Goal: Task Accomplishment & Management: Use online tool/utility

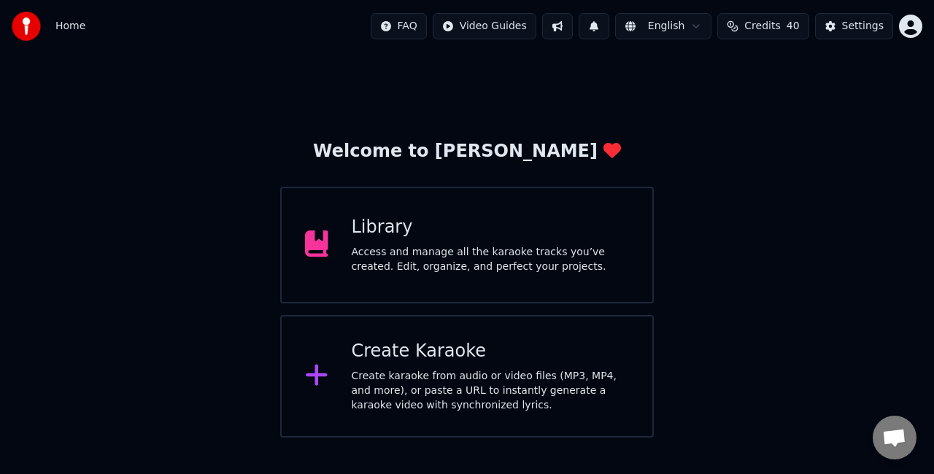
click at [494, 351] on div "Create Karaoke" at bounding box center [491, 351] width 278 height 23
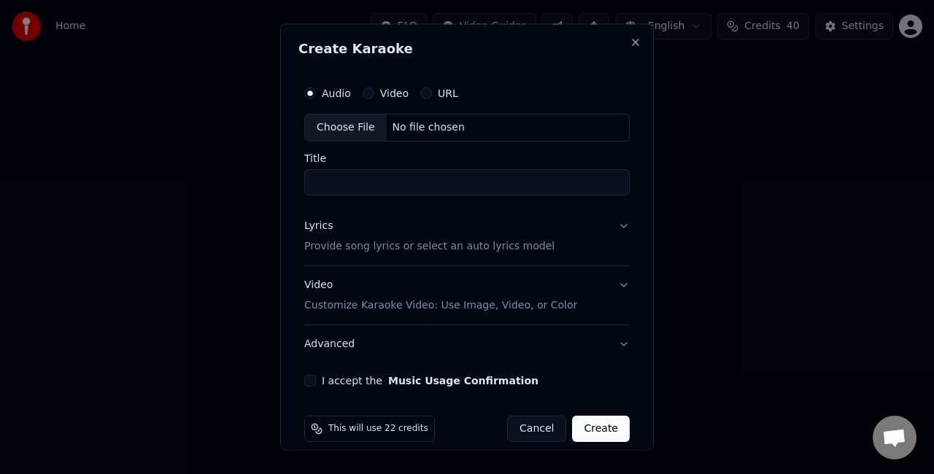
click at [362, 122] on div "Choose File" at bounding box center [346, 128] width 82 height 26
type input "**********"
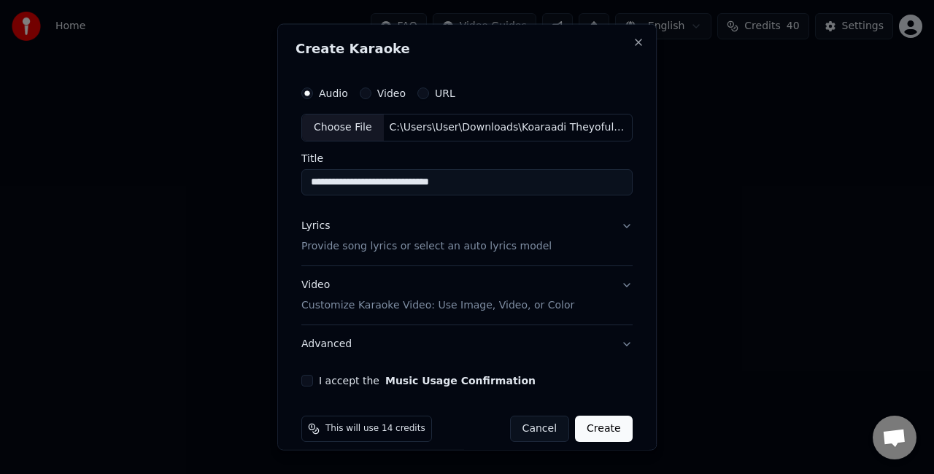
click at [608, 227] on button "Lyrics Provide song lyrics or select an auto lyrics model" at bounding box center [466, 235] width 331 height 58
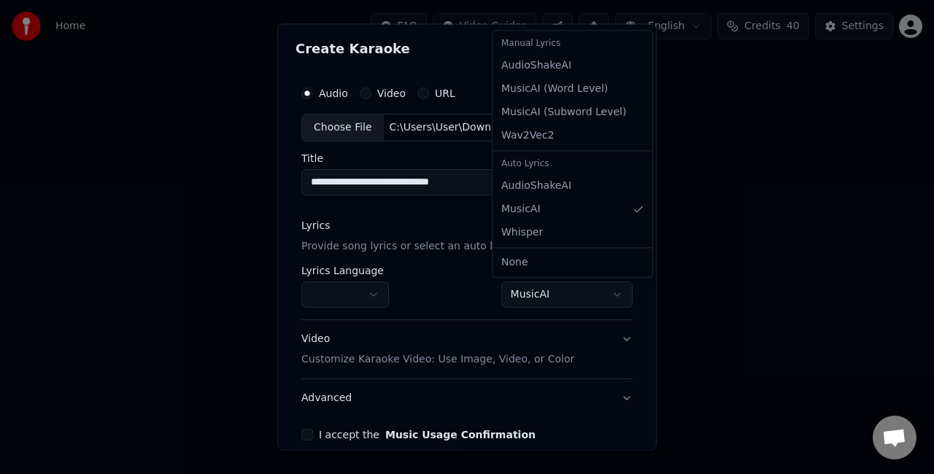
click at [522, 293] on body "**********" at bounding box center [467, 219] width 934 height 438
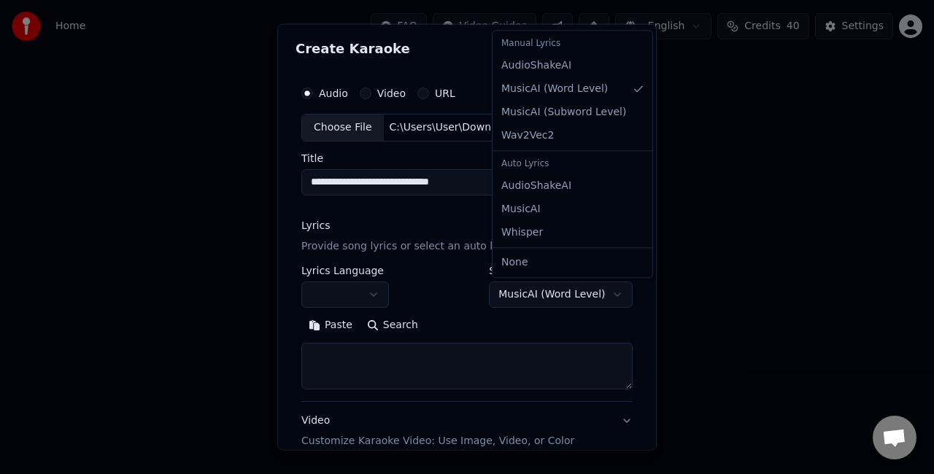
click at [523, 293] on body "**********" at bounding box center [467, 219] width 934 height 438
select select "**********"
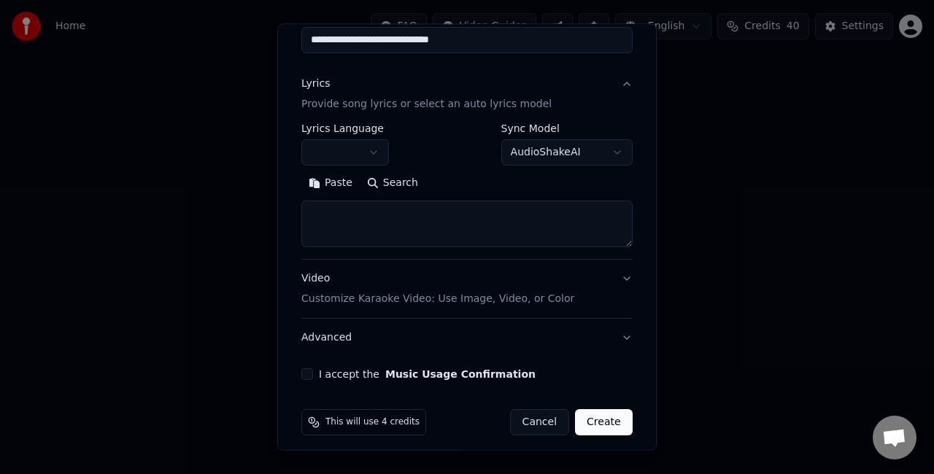
scroll to position [146, 0]
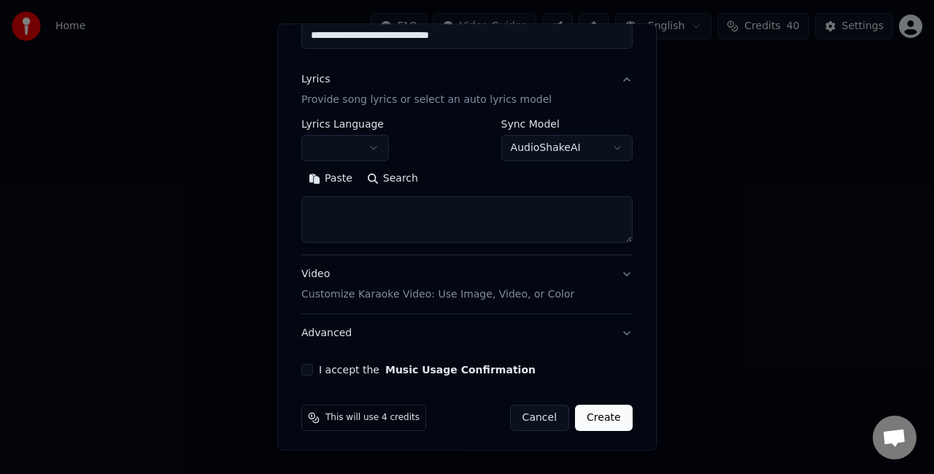
click at [391, 245] on div "**********" at bounding box center [466, 187] width 331 height 136
click at [382, 204] on textarea at bounding box center [466, 219] width 331 height 47
click at [338, 184] on button "Paste" at bounding box center [330, 178] width 58 height 23
select select "**"
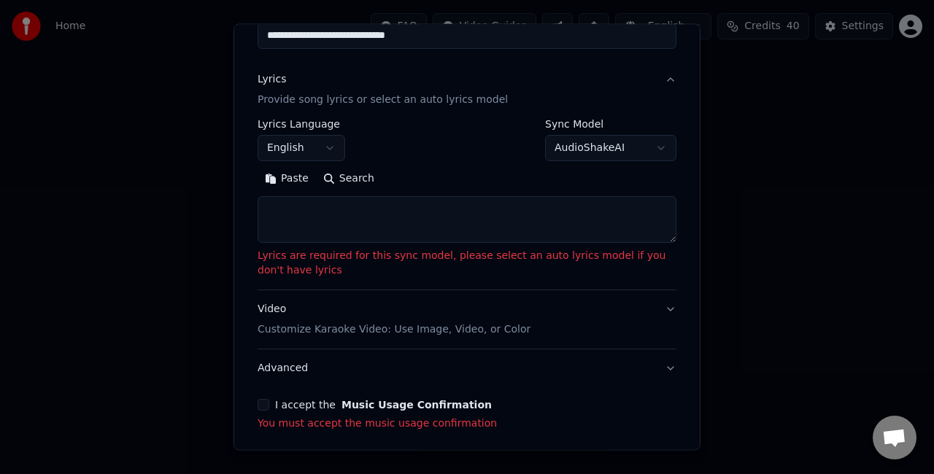
click at [344, 217] on textarea at bounding box center [467, 219] width 419 height 47
click at [263, 173] on button "Paste" at bounding box center [287, 178] width 58 height 23
click at [290, 210] on textarea at bounding box center [467, 219] width 419 height 47
click at [336, 224] on textarea at bounding box center [467, 219] width 419 height 47
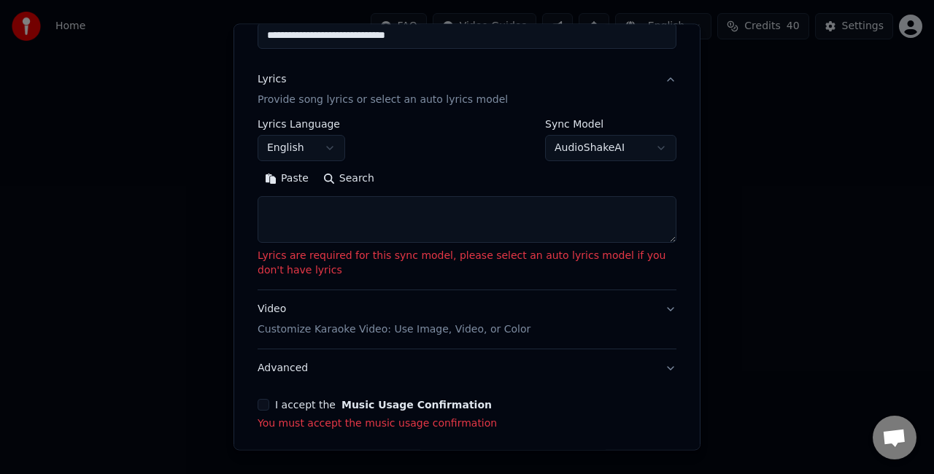
paste textarea "**********"
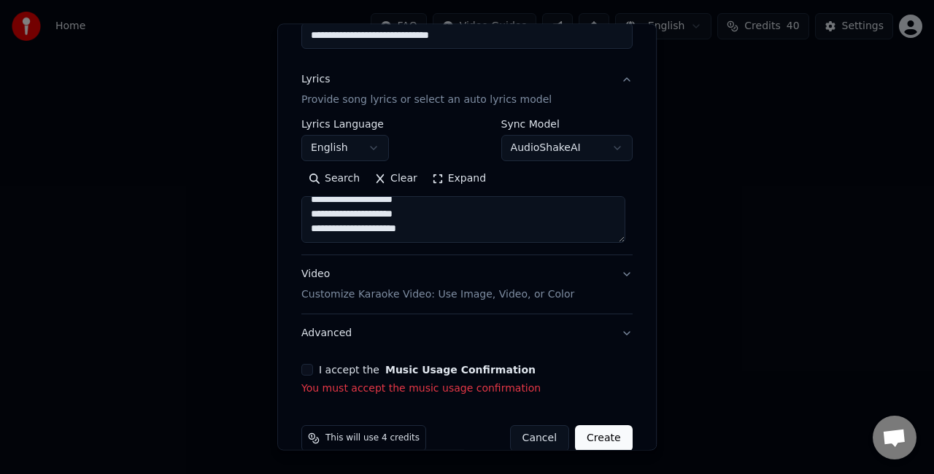
scroll to position [549, 0]
type textarea "**********"
click at [306, 367] on button "I accept the Music Usage Confirmation" at bounding box center [307, 370] width 12 height 12
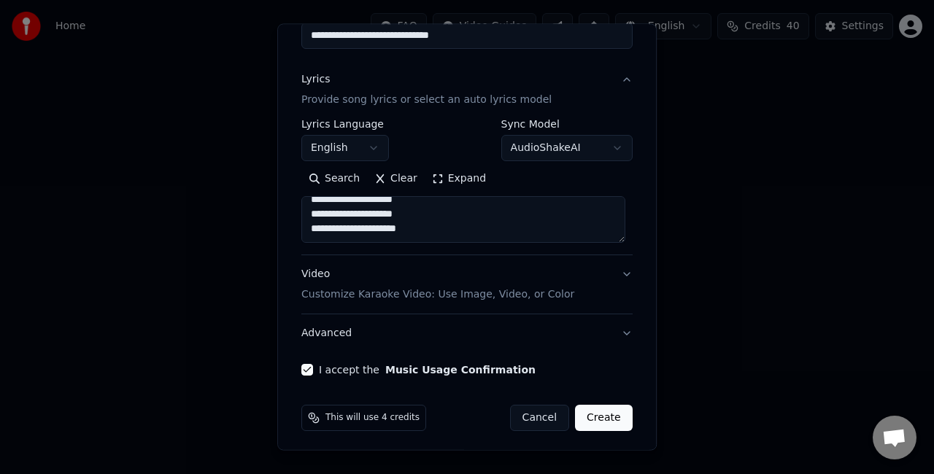
click at [611, 274] on button "Video Customize Karaoke Video: Use Image, Video, or Color" at bounding box center [466, 284] width 331 height 58
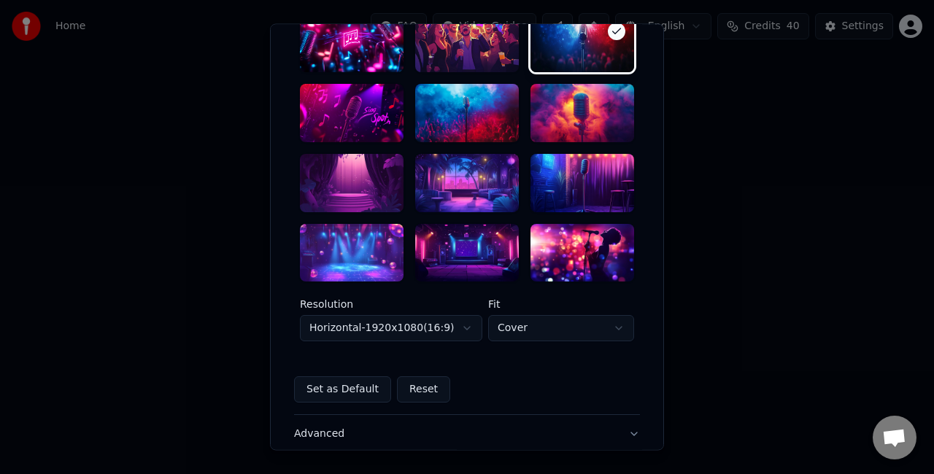
scroll to position [303, 0]
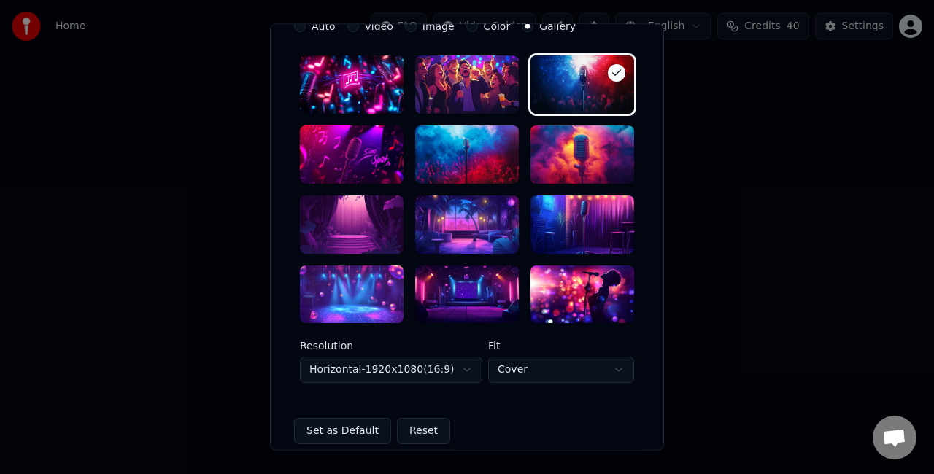
click at [458, 295] on div at bounding box center [467, 295] width 104 height 58
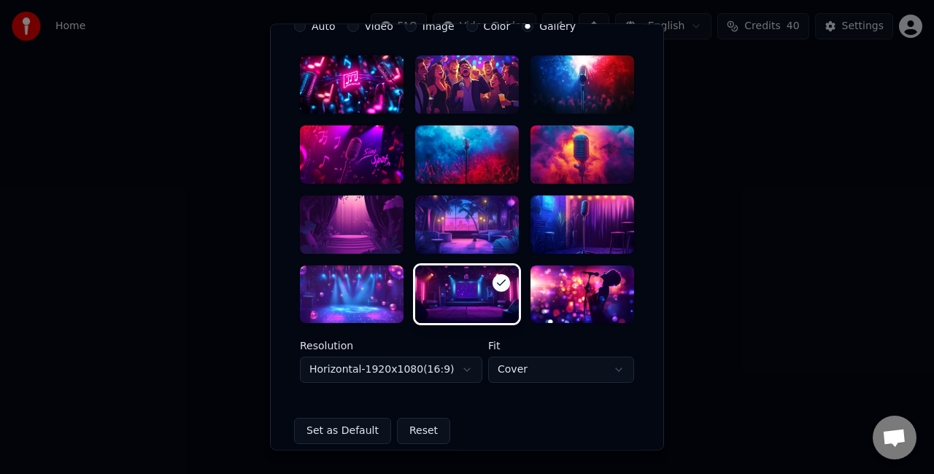
click at [439, 372] on body "**********" at bounding box center [467, 219] width 934 height 438
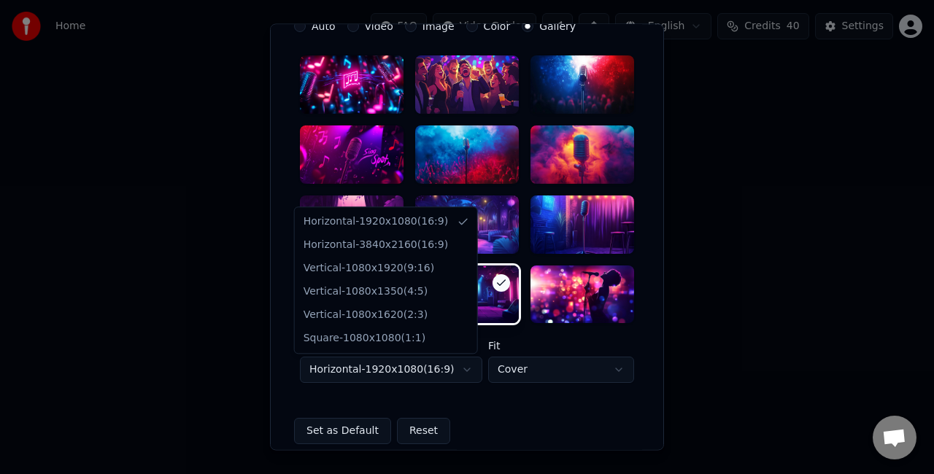
select select "*********"
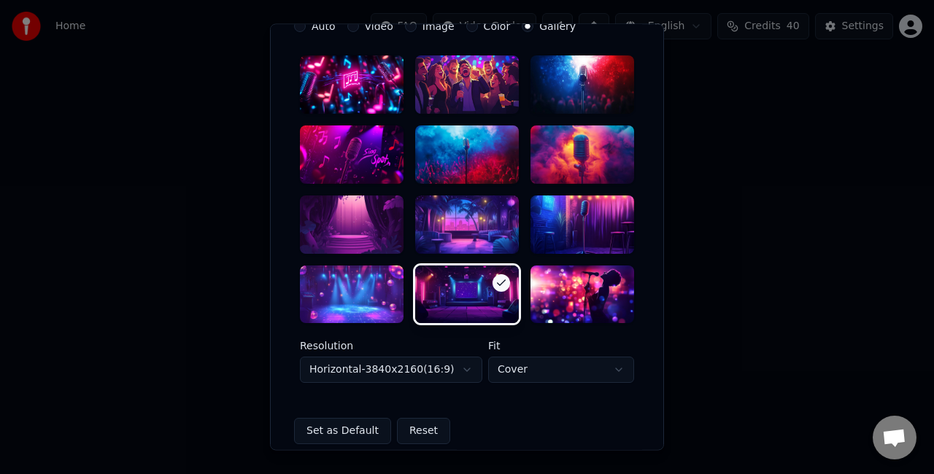
click at [506, 372] on body "**********" at bounding box center [467, 219] width 934 height 438
select select "****"
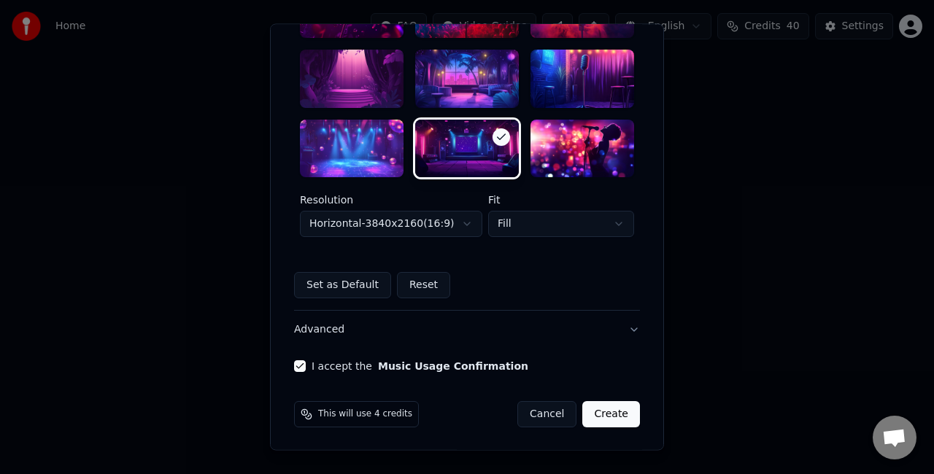
click at [596, 413] on button "Create" at bounding box center [611, 415] width 58 height 26
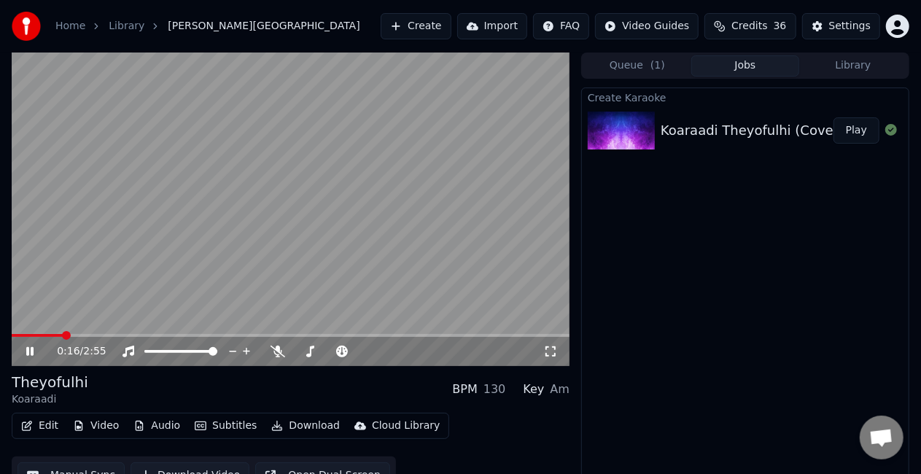
click at [63, 337] on span at bounding box center [291, 335] width 558 height 3
click at [849, 22] on div "Settings" at bounding box center [850, 26] width 42 height 15
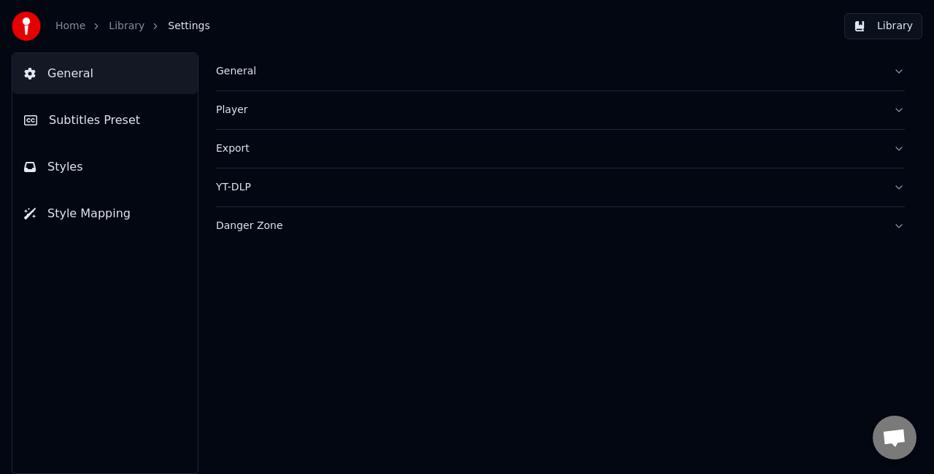
click at [120, 166] on button "Styles" at bounding box center [104, 167] width 185 height 41
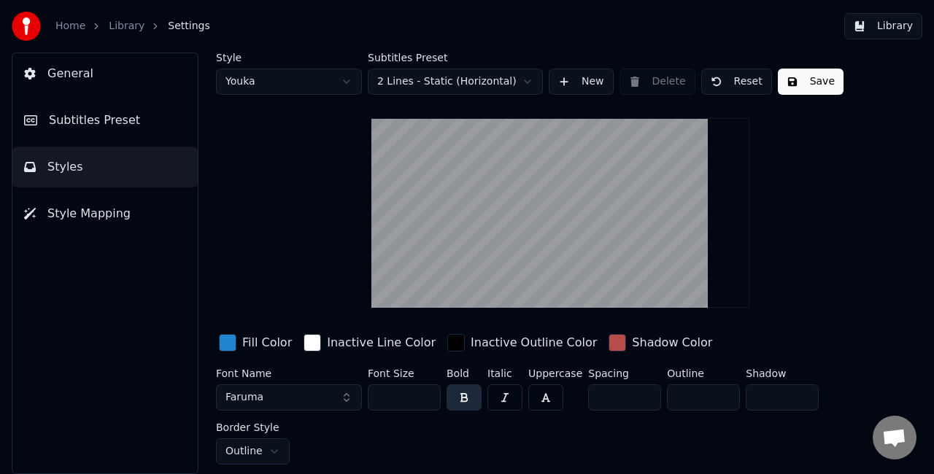
click at [92, 95] on div "General Subtitles Preset Styles Style Mapping" at bounding box center [105, 264] width 187 height 422
click at [92, 80] on button "General" at bounding box center [104, 73] width 185 height 41
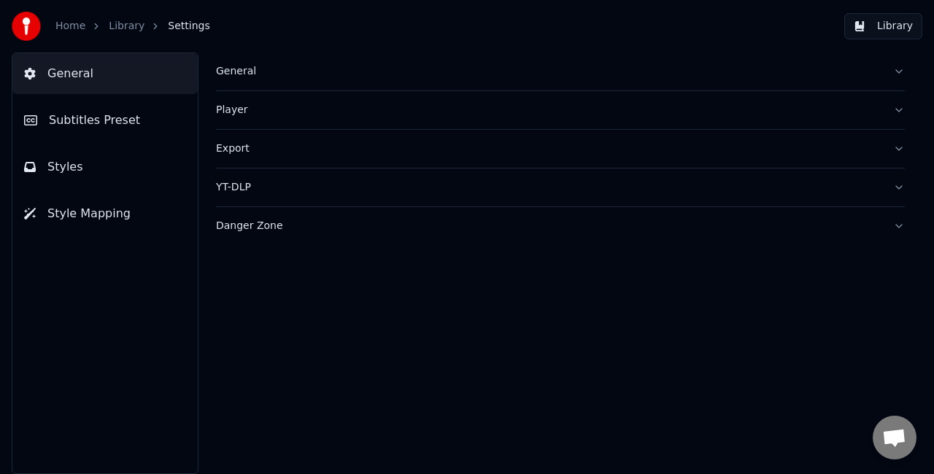
click at [169, 128] on button "Subtitles Preset" at bounding box center [104, 120] width 185 height 41
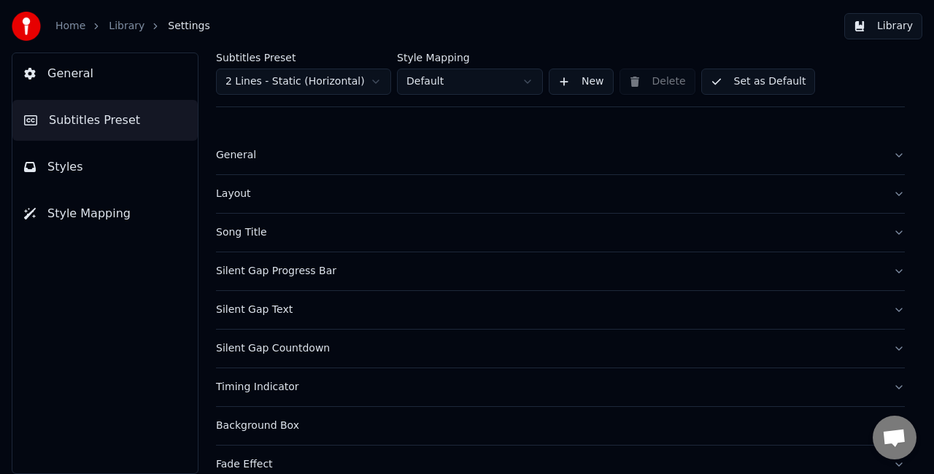
scroll to position [73, 0]
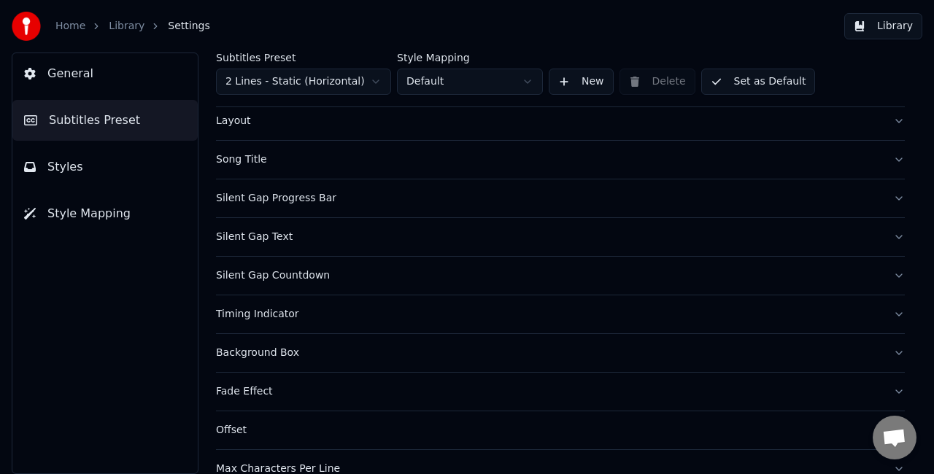
click at [312, 317] on div "Timing Indicator" at bounding box center [548, 314] width 665 height 15
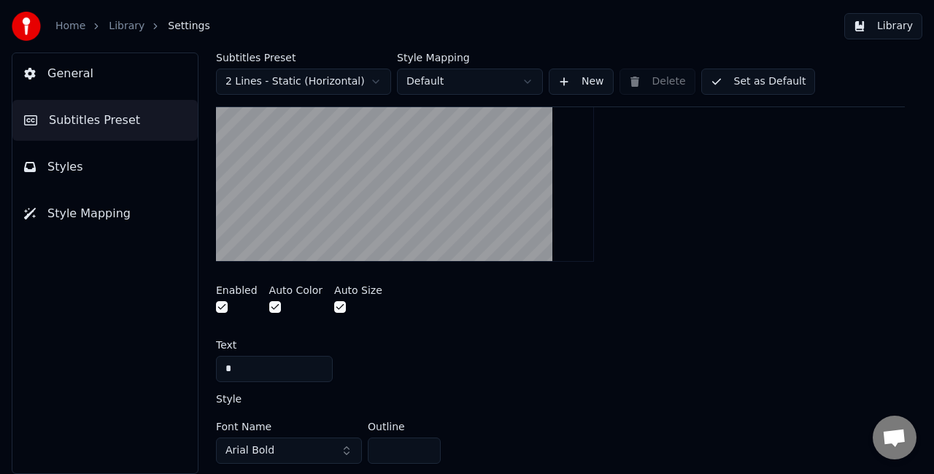
scroll to position [219, 0]
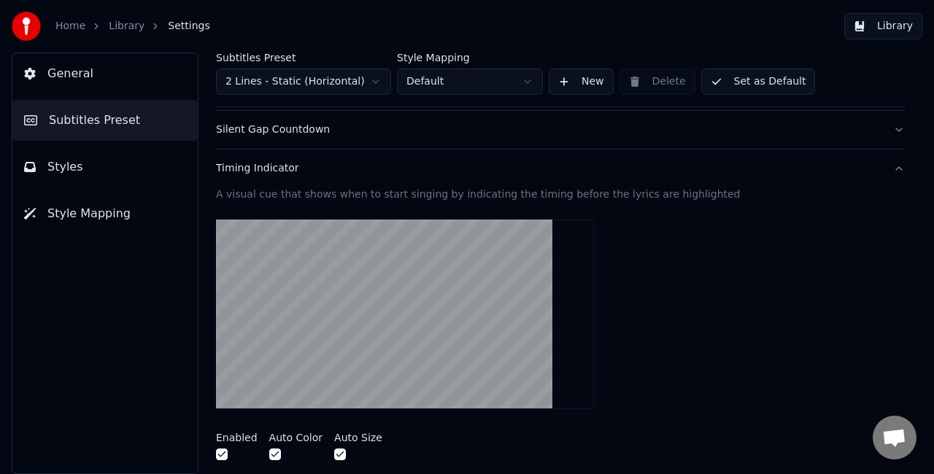
click at [270, 142] on button "Silent Gap Countdown" at bounding box center [560, 130] width 689 height 38
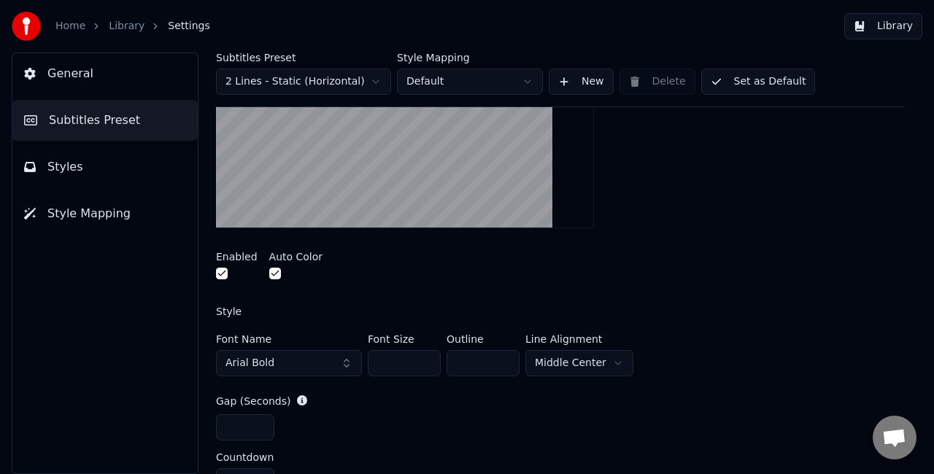
scroll to position [365, 0]
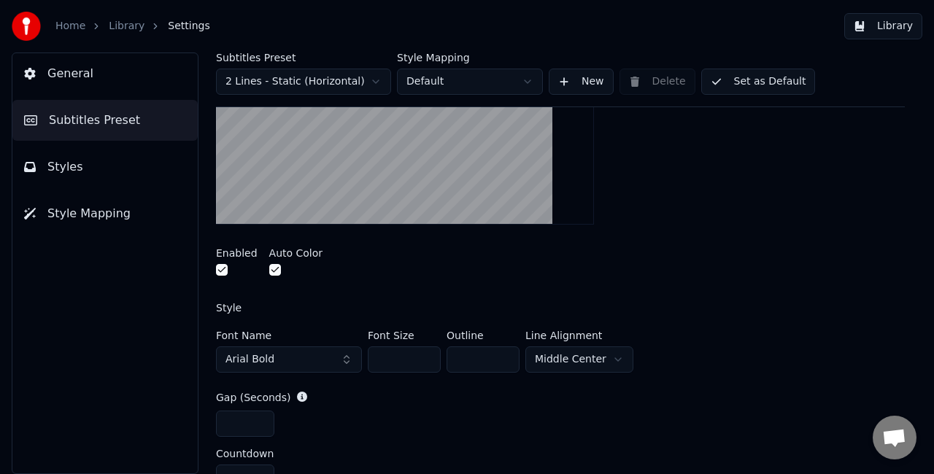
drag, startPoint x: 406, startPoint y: 355, endPoint x: 353, endPoint y: 355, distance: 53.3
click at [353, 355] on div "Font Name Arial Bold Font Size *** Outline * Line Alignment Middle Center" at bounding box center [560, 354] width 689 height 48
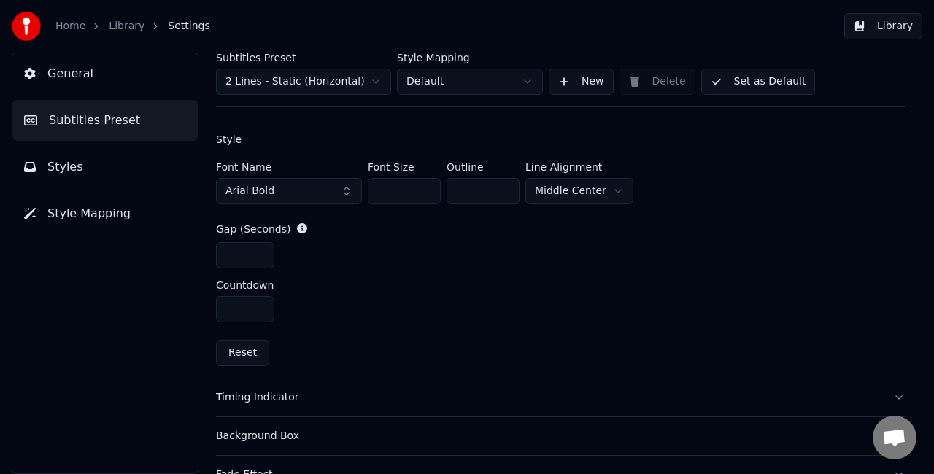
scroll to position [511, 0]
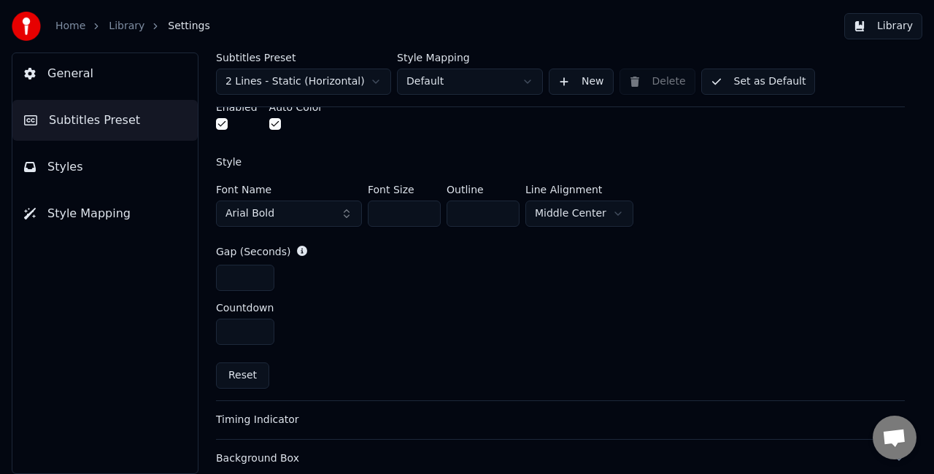
type input "***"
click at [503, 319] on div "*" at bounding box center [560, 332] width 689 height 26
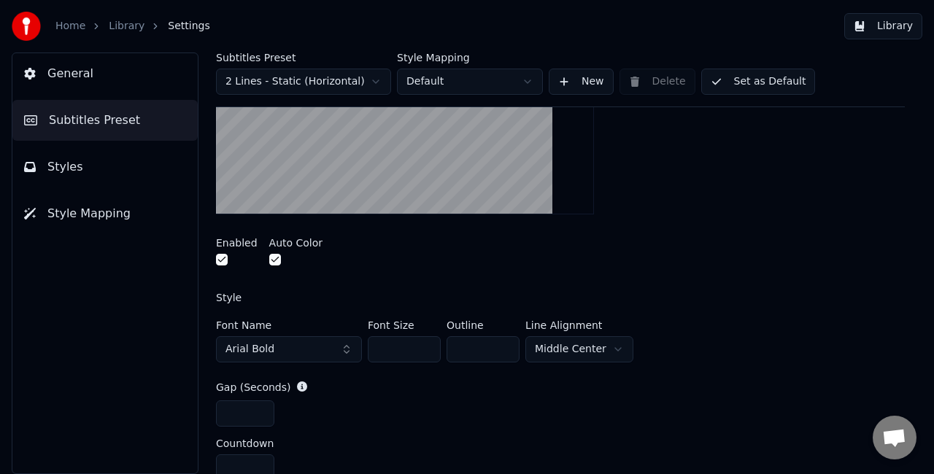
scroll to position [292, 0]
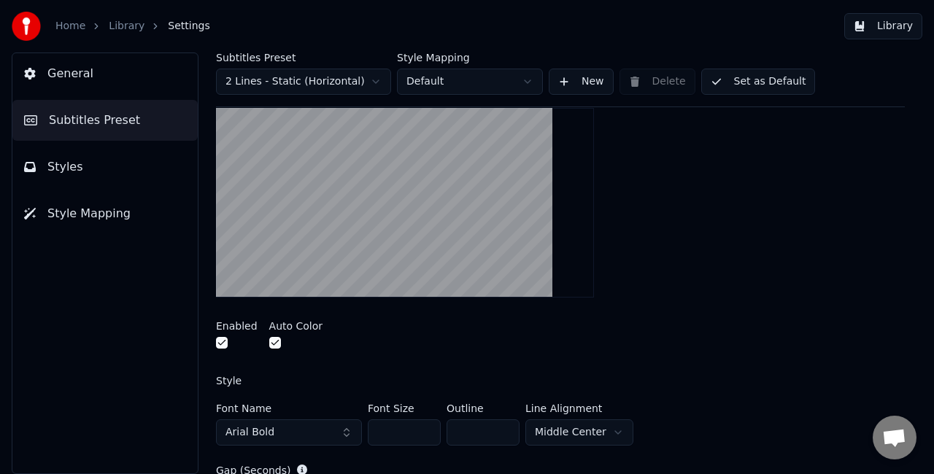
click at [273, 334] on div "Auto Color" at bounding box center [296, 336] width 54 height 31
click at [272, 341] on button "button" at bounding box center [275, 343] width 12 height 12
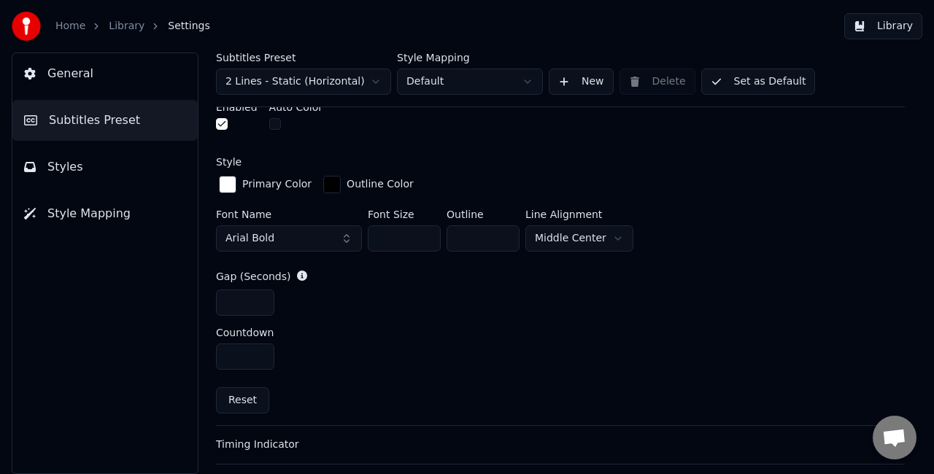
scroll to position [365, 0]
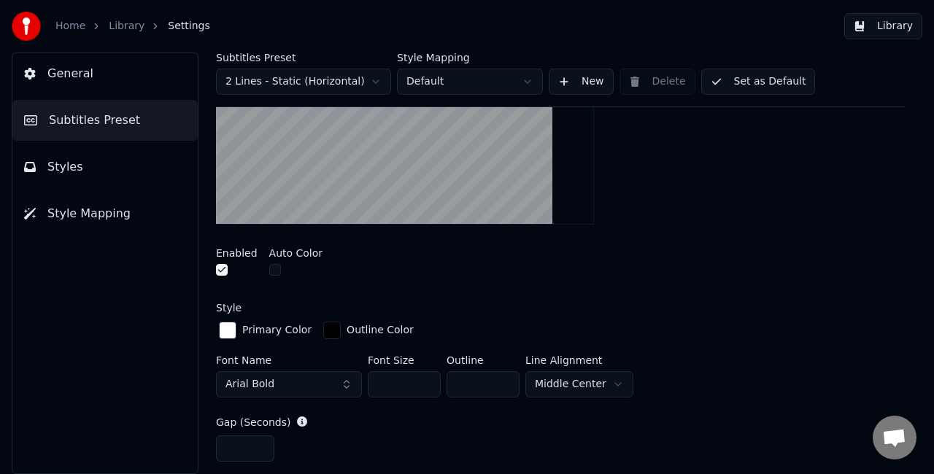
click at [274, 264] on button "button" at bounding box center [275, 270] width 12 height 12
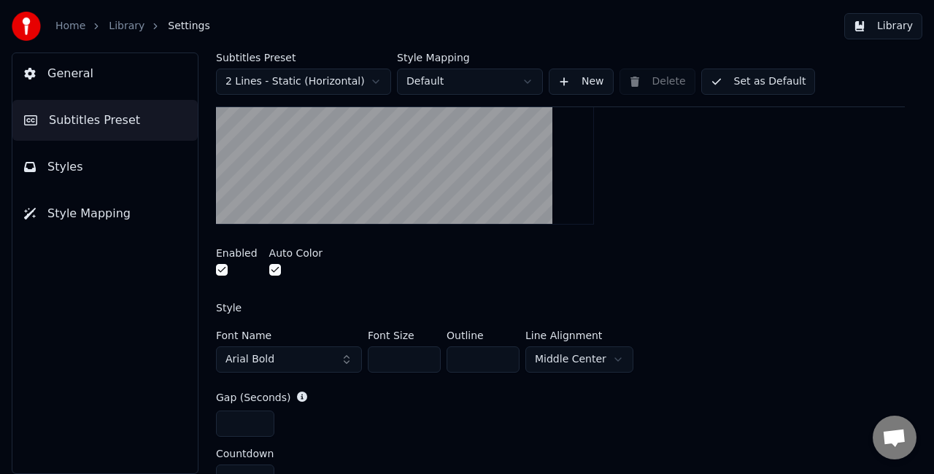
click at [274, 264] on button "button" at bounding box center [275, 270] width 12 height 12
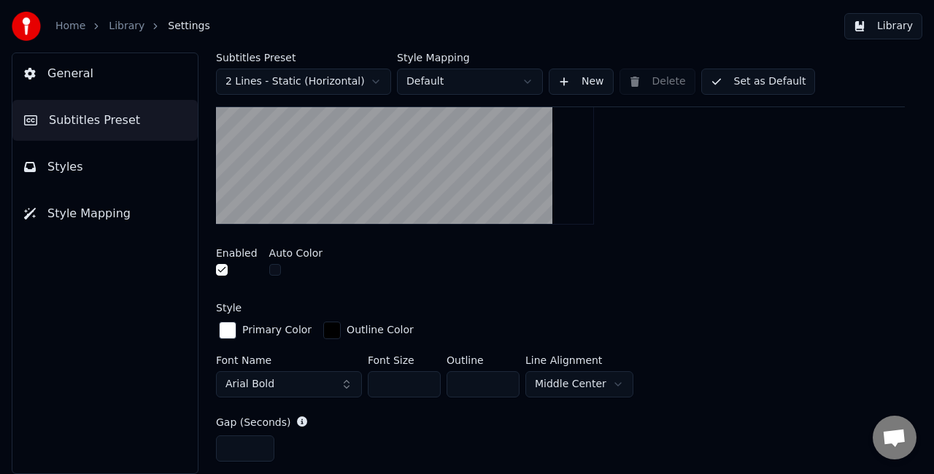
scroll to position [657, 0]
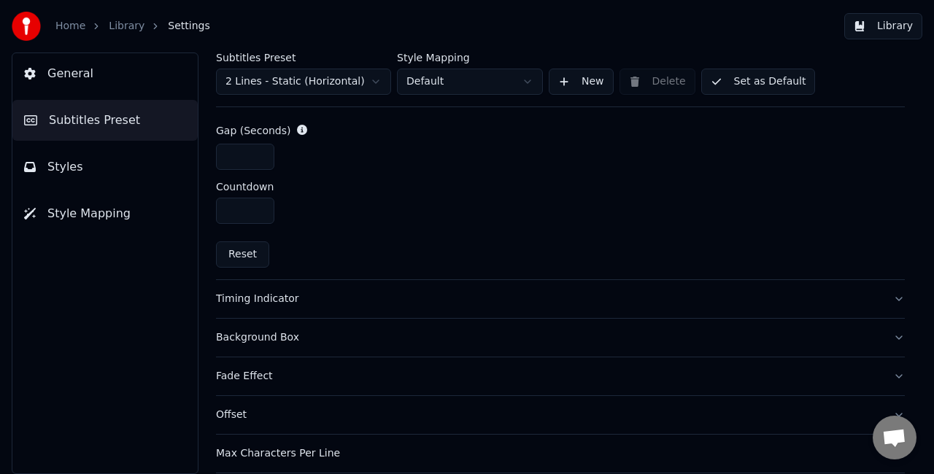
click at [365, 295] on div "Timing Indicator" at bounding box center [548, 299] width 665 height 15
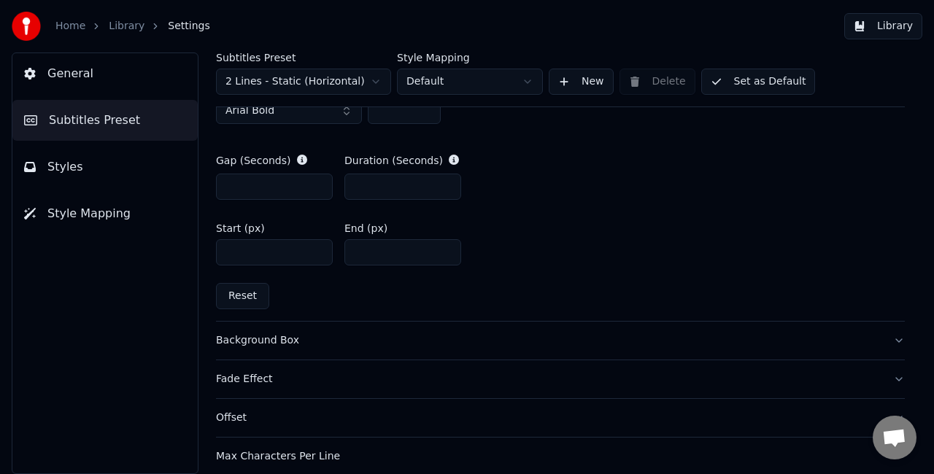
scroll to position [729, 0]
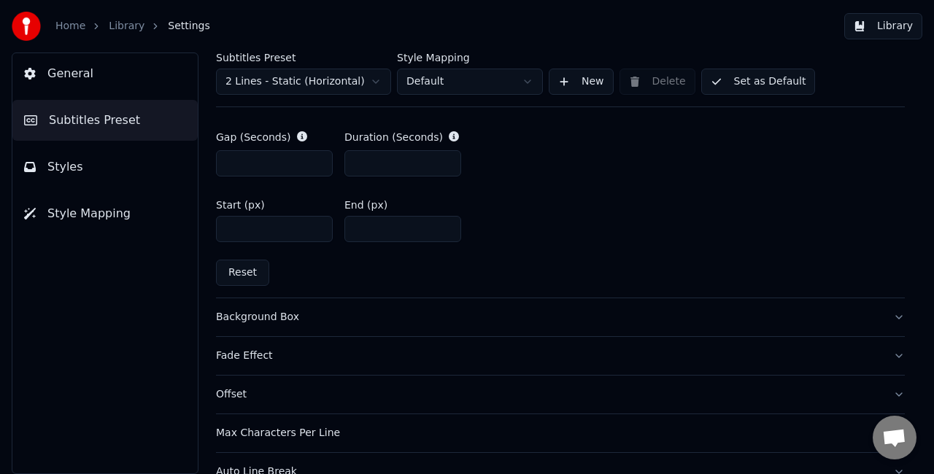
click at [500, 314] on div "Background Box" at bounding box center [548, 317] width 665 height 15
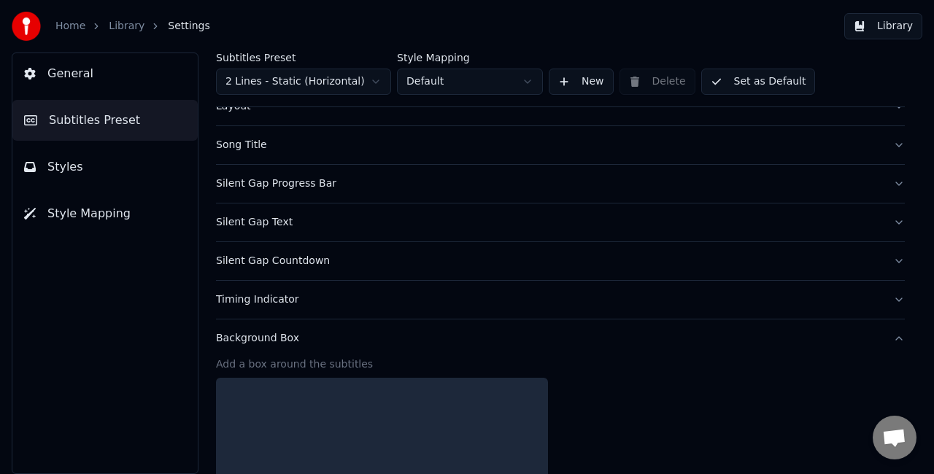
scroll to position [73, 0]
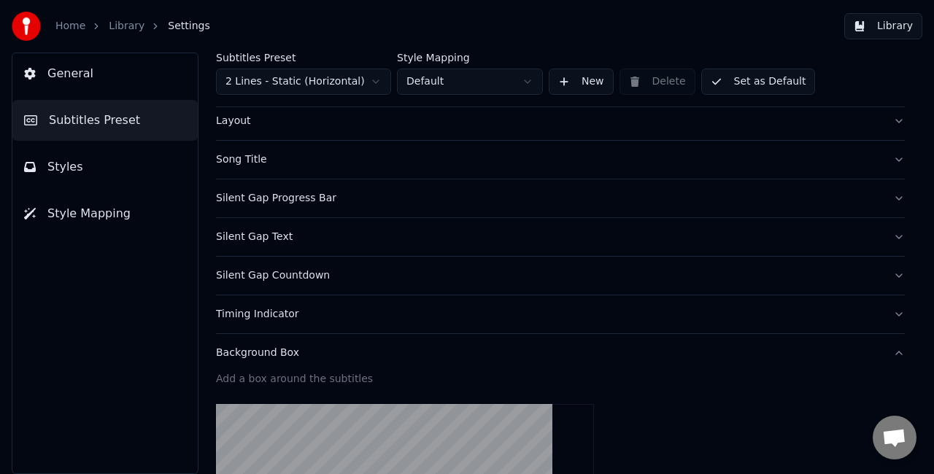
click at [355, 248] on button "Silent Gap Text" at bounding box center [560, 237] width 689 height 38
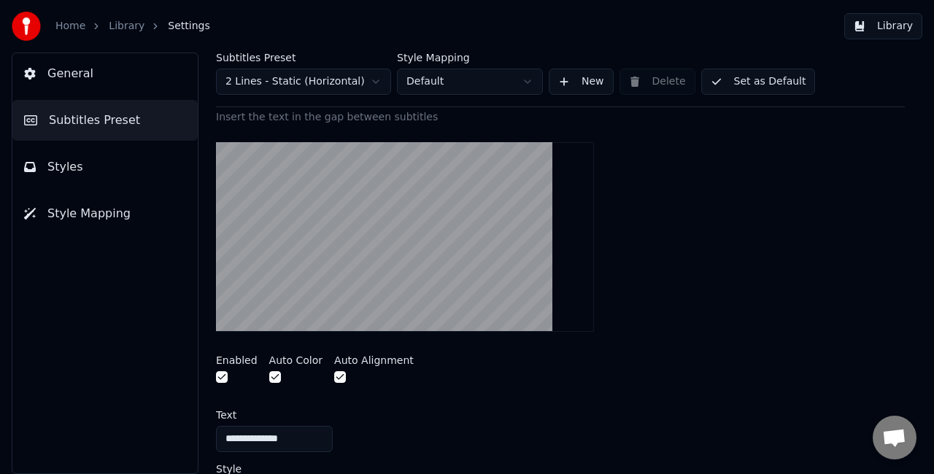
scroll to position [365, 0]
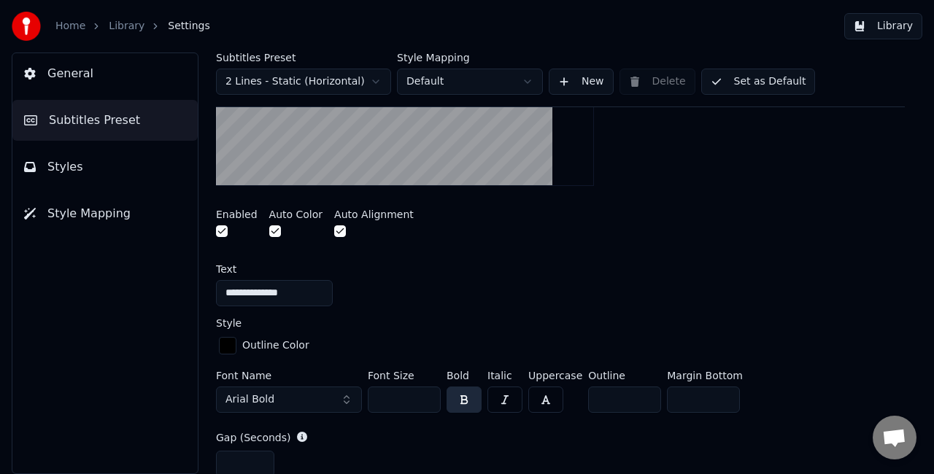
drag, startPoint x: 285, startPoint y: 295, endPoint x: 184, endPoint y: 294, distance: 101.4
click at [184, 294] on div "**********" at bounding box center [467, 264] width 934 height 422
click at [289, 287] on input "**********" at bounding box center [274, 293] width 117 height 26
drag, startPoint x: 401, startPoint y: 398, endPoint x: 355, endPoint y: 395, distance: 46.0
click at [355, 395] on div "Font Name Arial Bold Font Size ** Bold Italic Uppercase Outline * Margin Bottom…" at bounding box center [560, 395] width 689 height 48
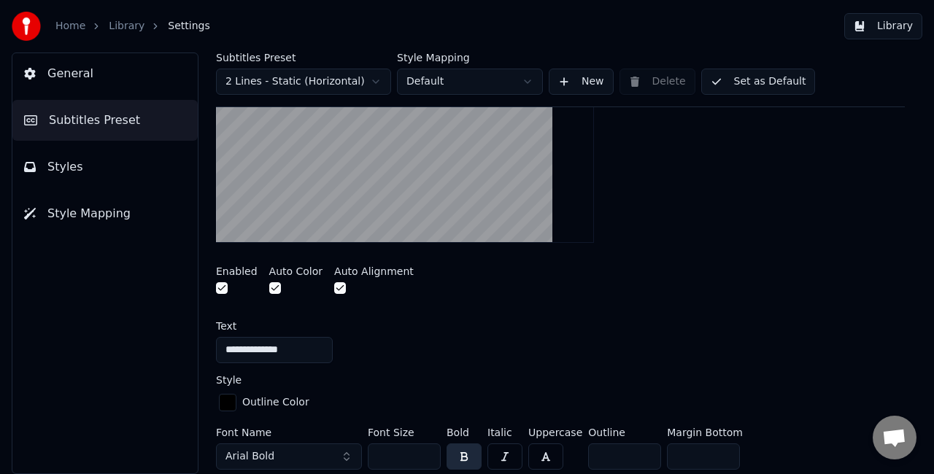
scroll to position [146, 0]
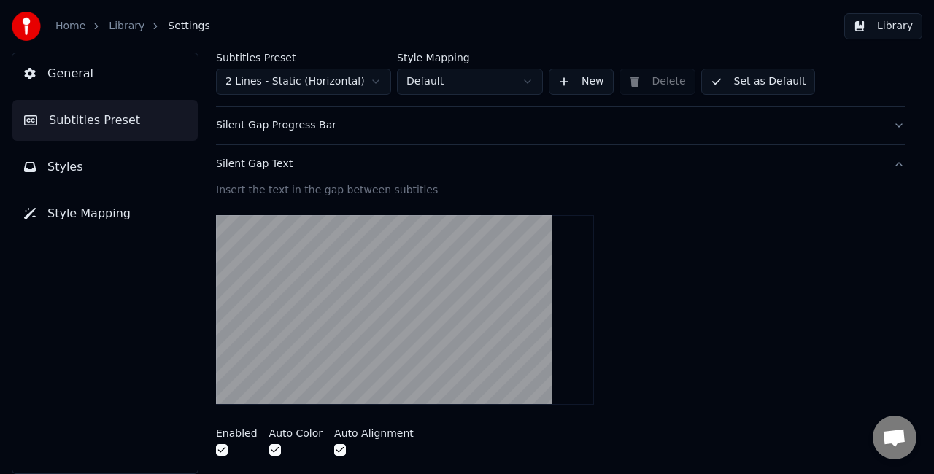
type input "***"
click at [61, 175] on button "Styles" at bounding box center [104, 167] width 185 height 41
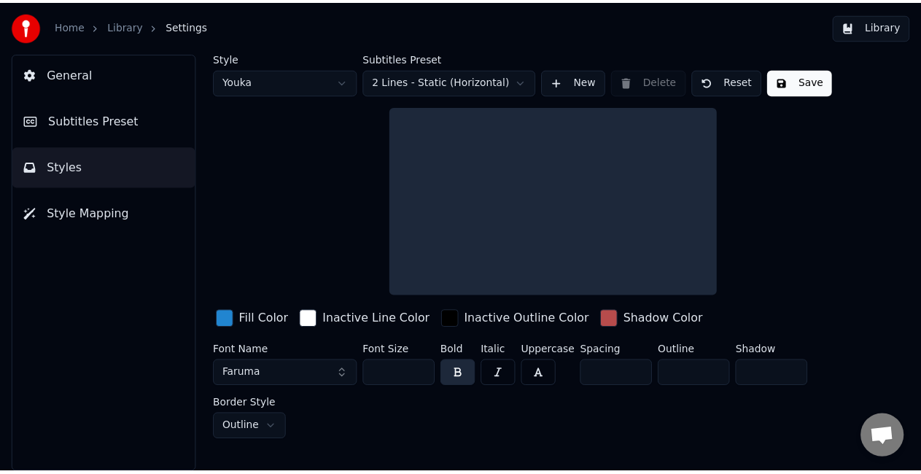
scroll to position [0, 0]
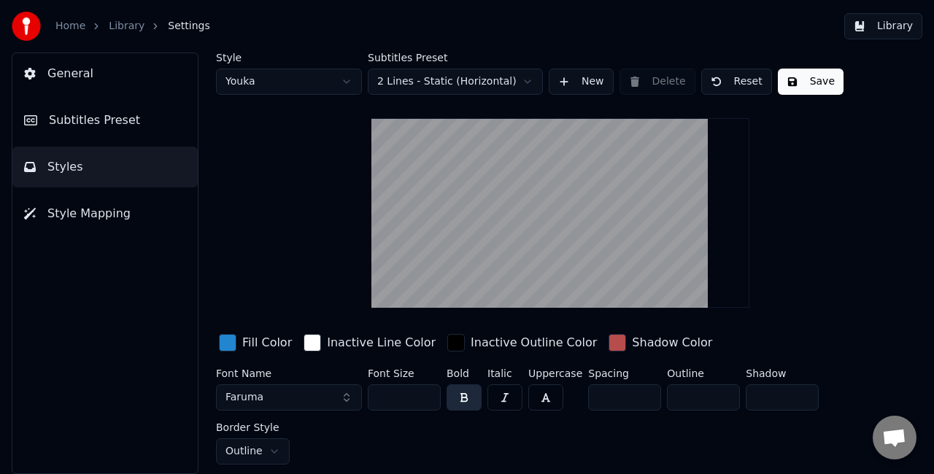
click at [811, 83] on button "Save" at bounding box center [811, 82] width 66 height 26
click at [889, 26] on button "Library" at bounding box center [883, 26] width 78 height 26
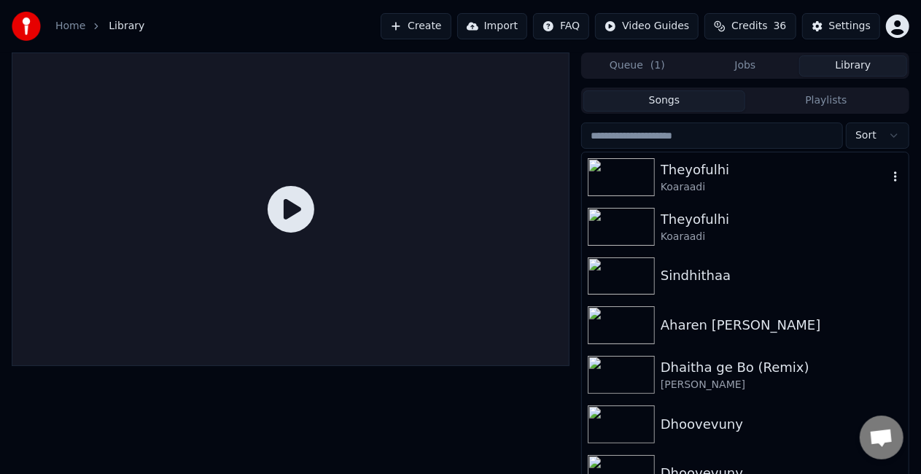
click at [762, 177] on div "Theyofulhi" at bounding box center [775, 170] width 228 height 20
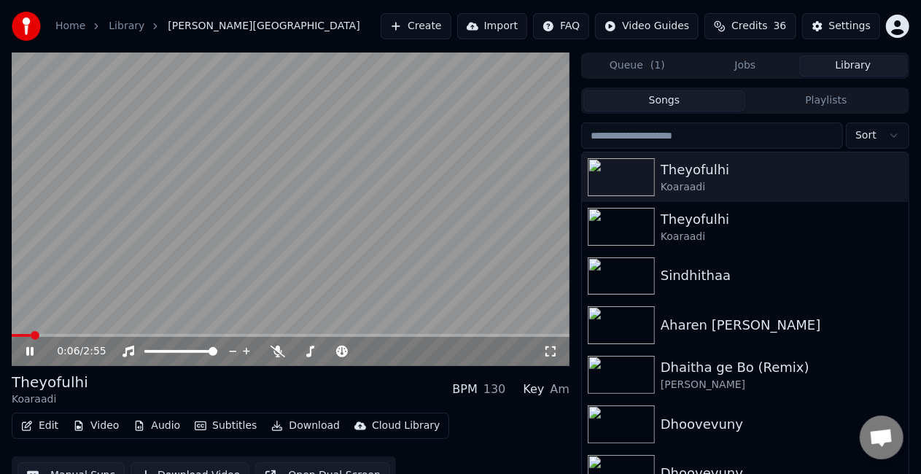
click at [33, 336] on span at bounding box center [291, 335] width 558 height 3
click at [98, 334] on span at bounding box center [55, 335] width 86 height 3
click at [85, 334] on span at bounding box center [48, 335] width 73 height 3
click at [78, 333] on video at bounding box center [291, 210] width 558 height 314
click at [69, 333] on video at bounding box center [291, 210] width 558 height 314
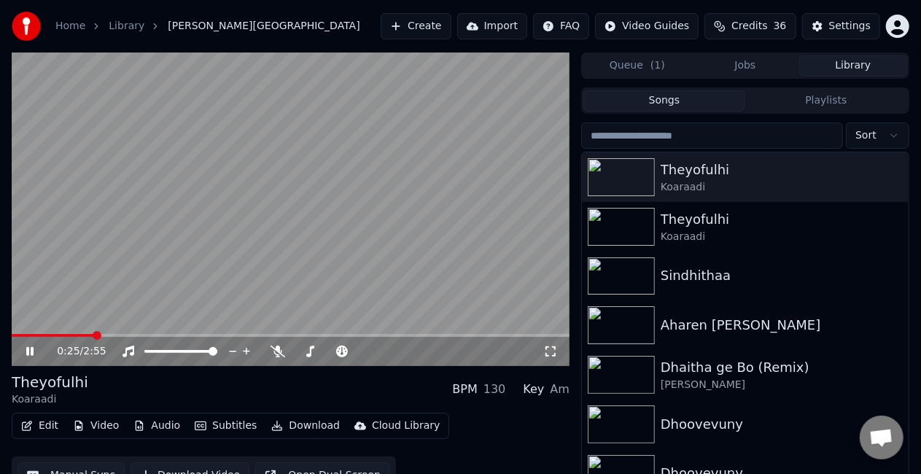
click at [60, 333] on video at bounding box center [291, 210] width 558 height 314
click at [58, 336] on span at bounding box center [35, 335] width 47 height 3
click at [147, 264] on video at bounding box center [291, 210] width 558 height 314
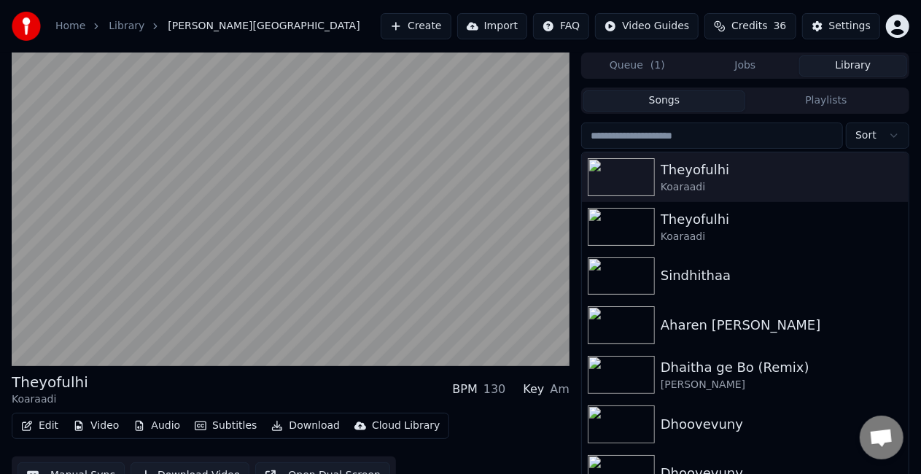
scroll to position [33, 0]
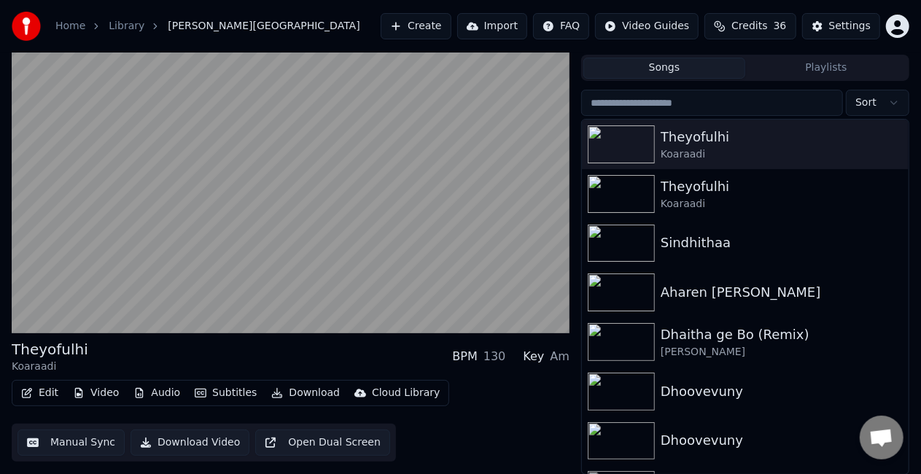
click at [62, 443] on button "Manual Sync" at bounding box center [71, 443] width 107 height 26
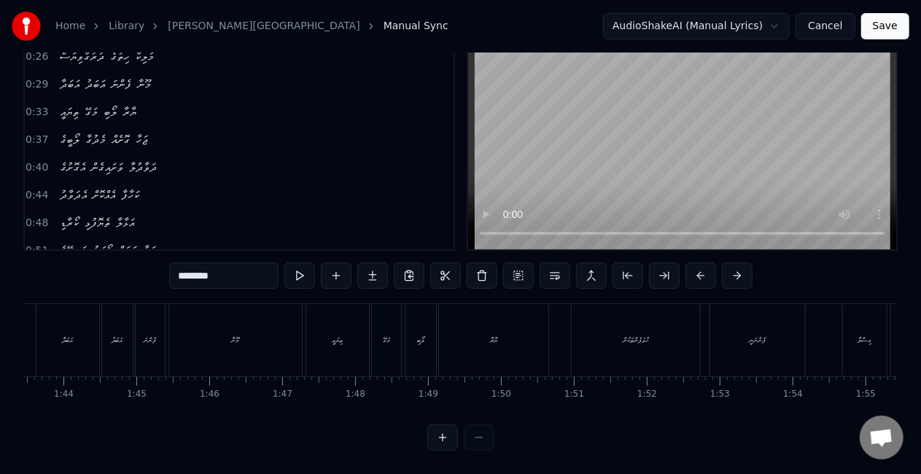
scroll to position [0, 7466]
click at [607, 329] on div "ޔާރާ" at bounding box center [573, 340] width 109 height 72
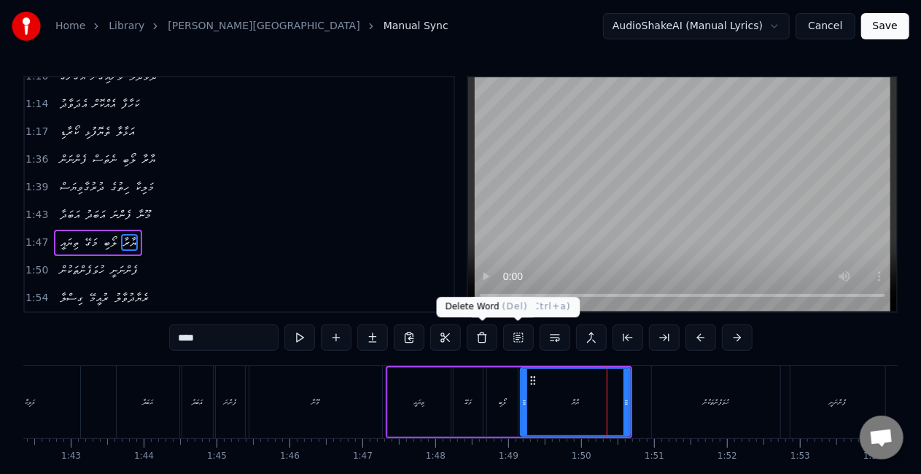
scroll to position [414, 0]
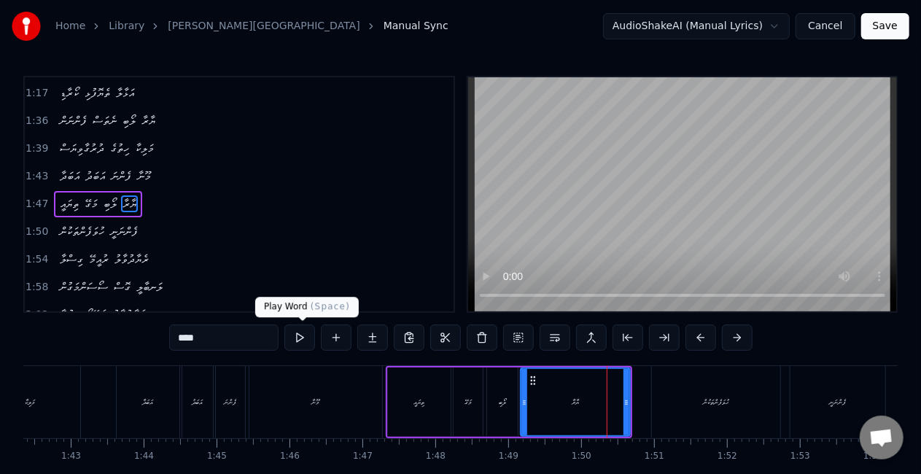
click at [303, 337] on button at bounding box center [299, 338] width 31 height 26
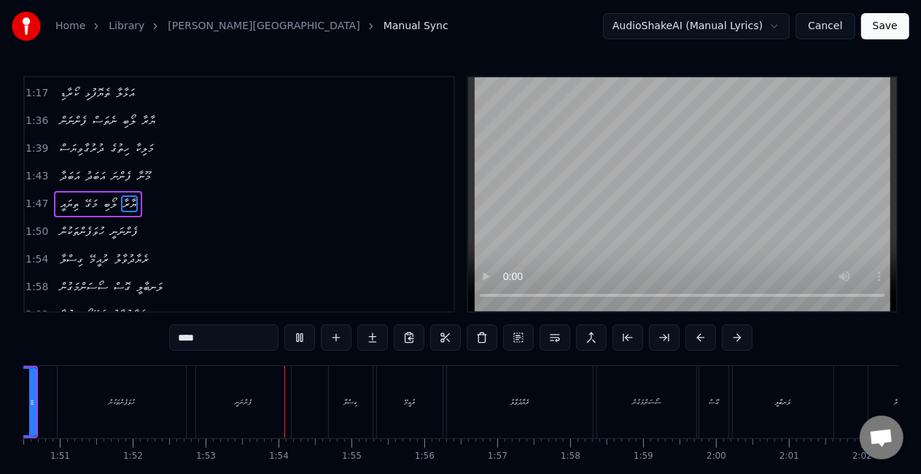
scroll to position [0, 8208]
click at [344, 417] on div "ރެޔާދުވާލު" at bounding box center [373, 402] width 146 height 72
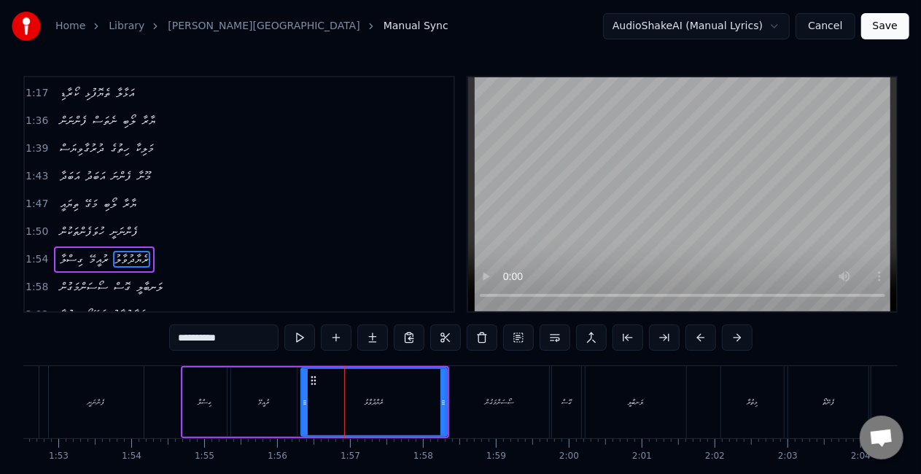
scroll to position [468, 0]
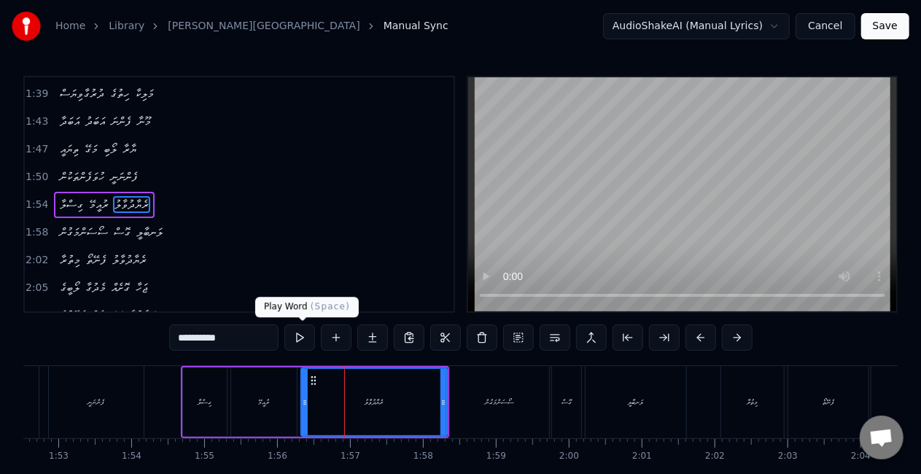
click at [295, 341] on button at bounding box center [299, 338] width 31 height 26
click at [297, 339] on button at bounding box center [299, 338] width 31 height 26
click at [298, 338] on button at bounding box center [299, 338] width 31 height 26
click at [639, 404] on div "ލަނބާލީ" at bounding box center [636, 402] width 15 height 11
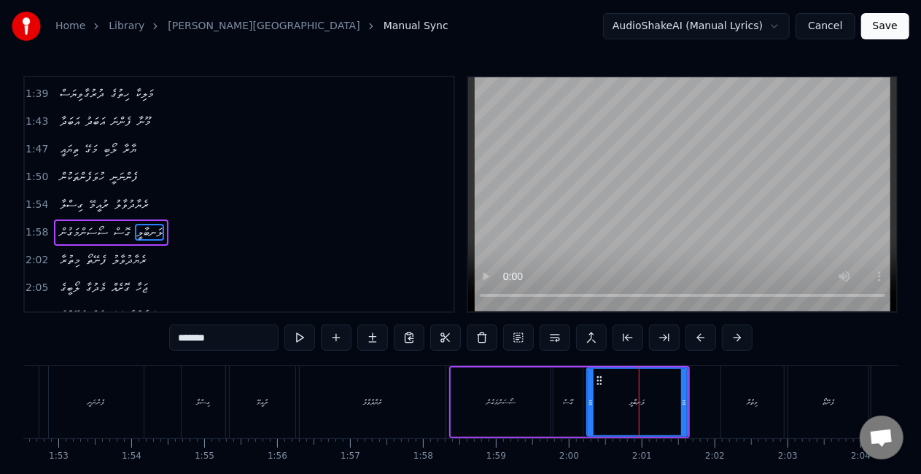
scroll to position [495, 0]
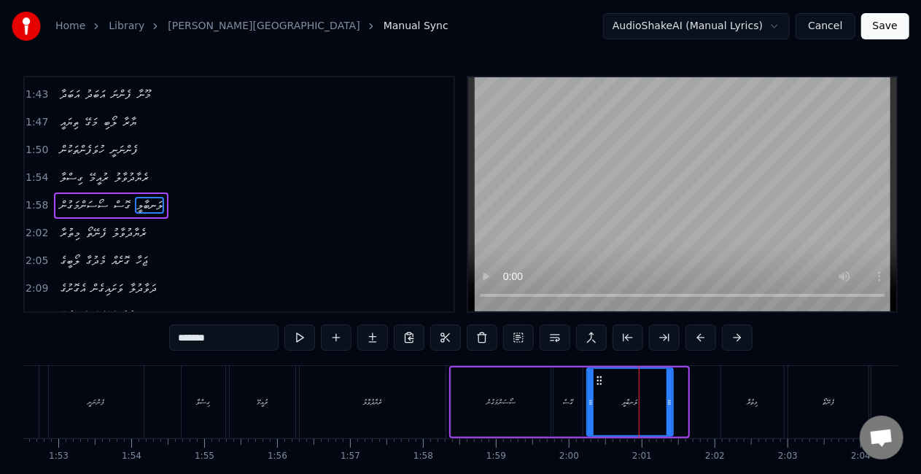
drag, startPoint x: 684, startPoint y: 410, endPoint x: 667, endPoint y: 409, distance: 17.6
click at [667, 409] on div at bounding box center [670, 402] width 6 height 66
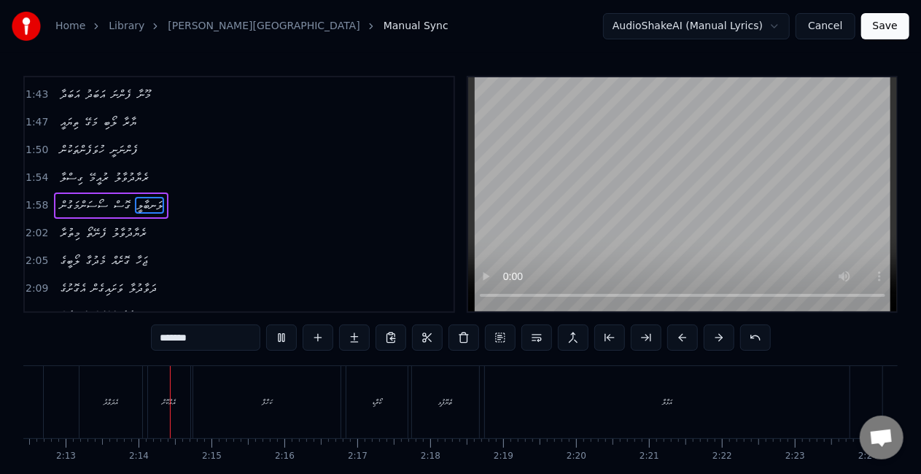
scroll to position [0, 9683]
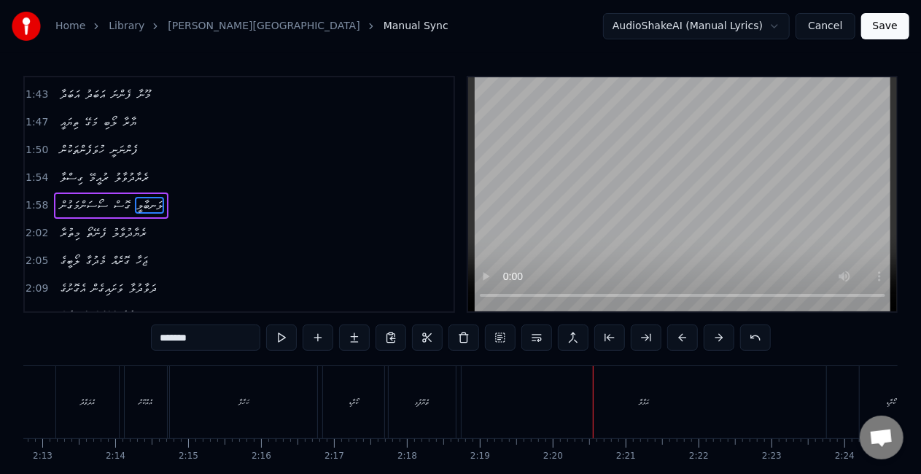
click at [543, 398] on div "އަޅާލާ" at bounding box center [644, 402] width 365 height 72
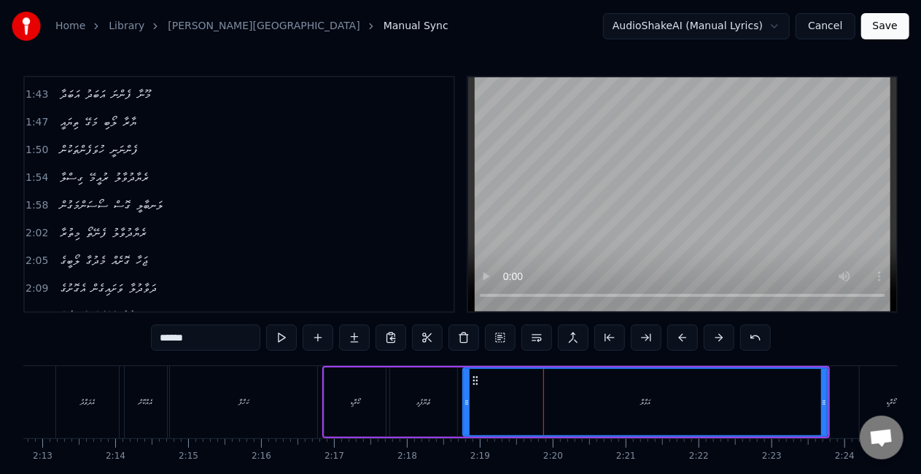
scroll to position [632, 0]
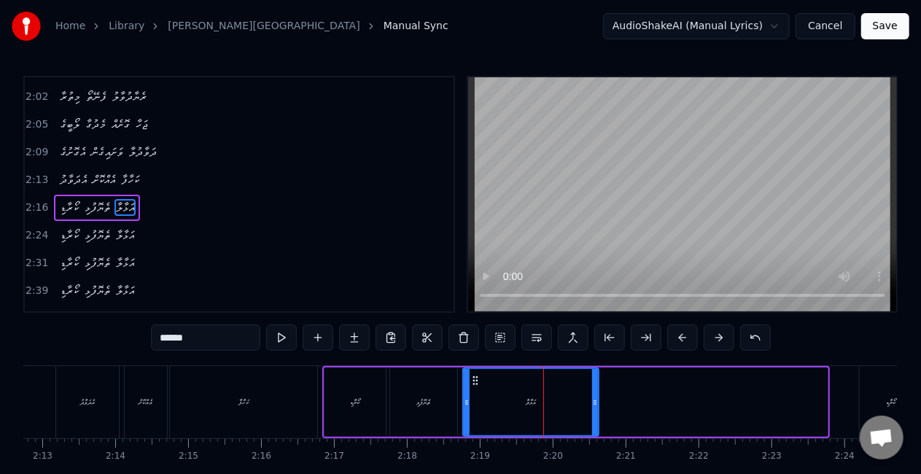
drag, startPoint x: 824, startPoint y: 410, endPoint x: 595, endPoint y: 390, distance: 230.6
click at [595, 397] on div at bounding box center [595, 402] width 6 height 66
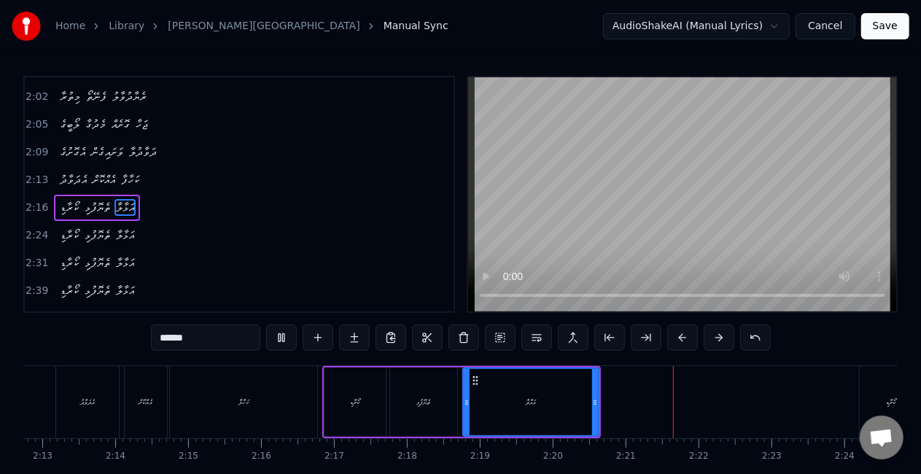
click at [468, 360] on div "0:22 ފެންނަން ނެތަސް ލޯބި ޔާރާ 0:26 ދުރުގާވިޔަސް ހިތުގެ މަލިކާ 0:29 އަބަދާ އަބަ…" at bounding box center [460, 294] width 875 height 437
click at [489, 394] on div "އަޅާލާ" at bounding box center [531, 402] width 134 height 66
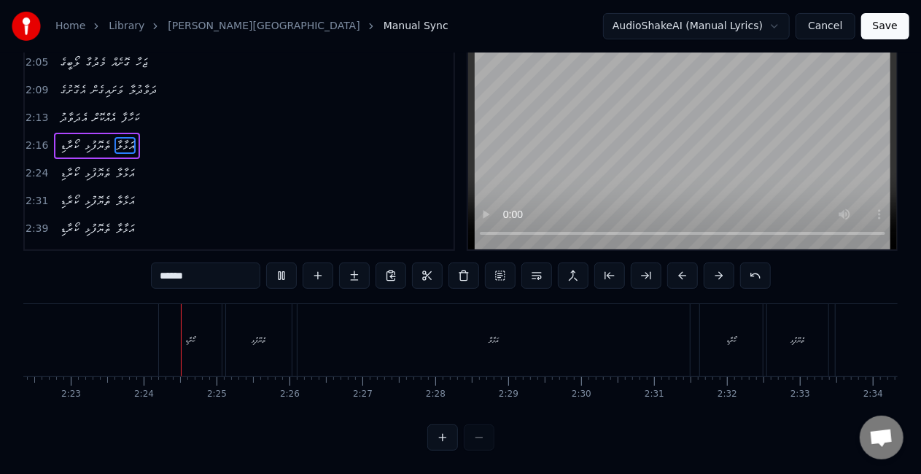
scroll to position [0, 10418]
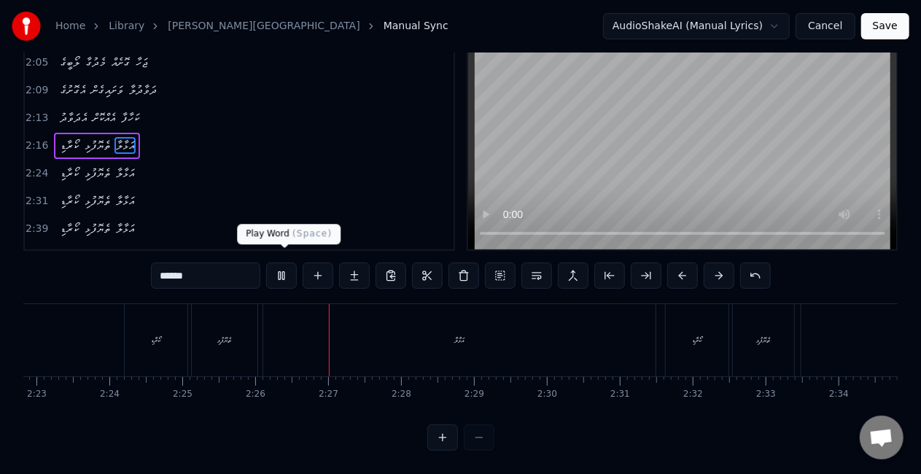
click at [277, 266] on button at bounding box center [281, 276] width 31 height 26
click at [292, 336] on div "އަޅާލާ" at bounding box center [459, 340] width 392 height 72
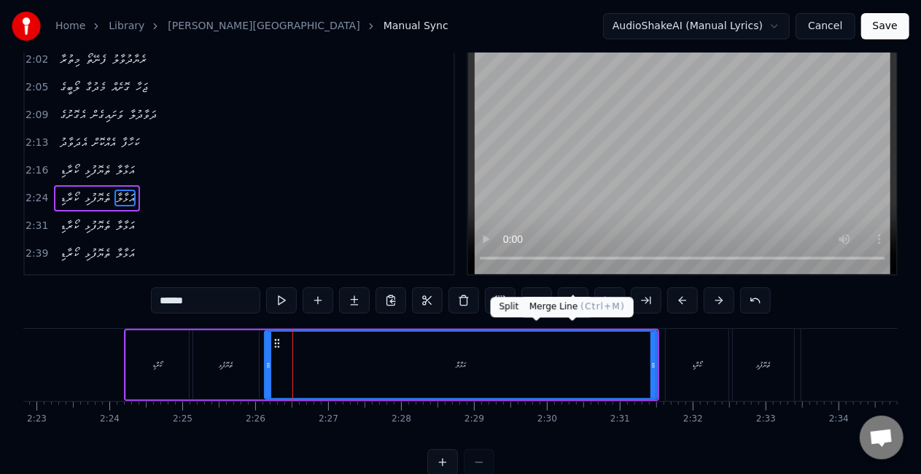
scroll to position [637, 0]
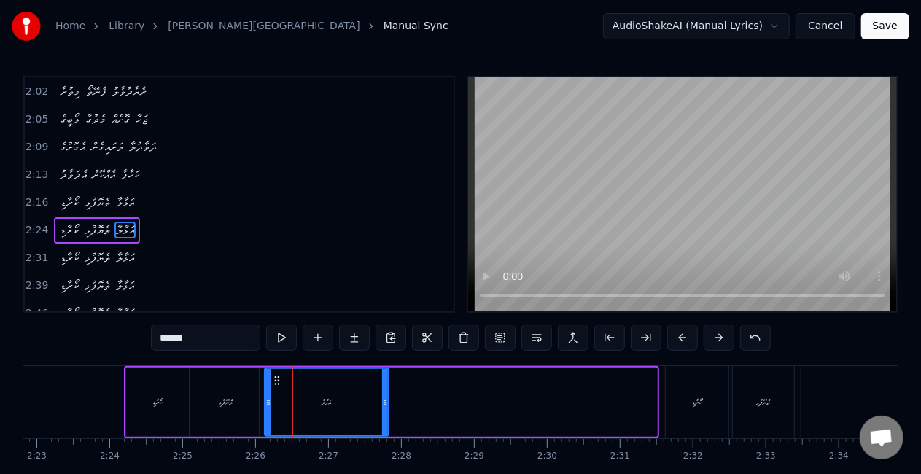
drag, startPoint x: 651, startPoint y: 413, endPoint x: 382, endPoint y: 406, distance: 268.5
click at [382, 406] on div at bounding box center [385, 402] width 6 height 66
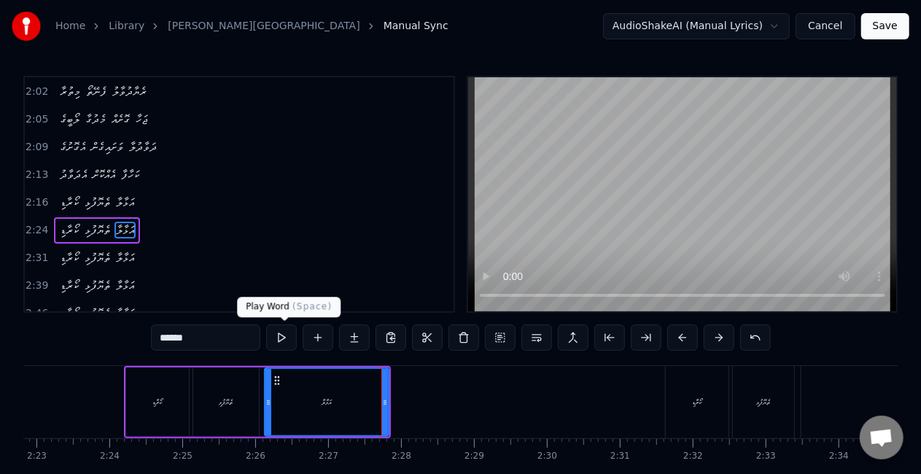
click at [284, 337] on button at bounding box center [281, 338] width 31 height 26
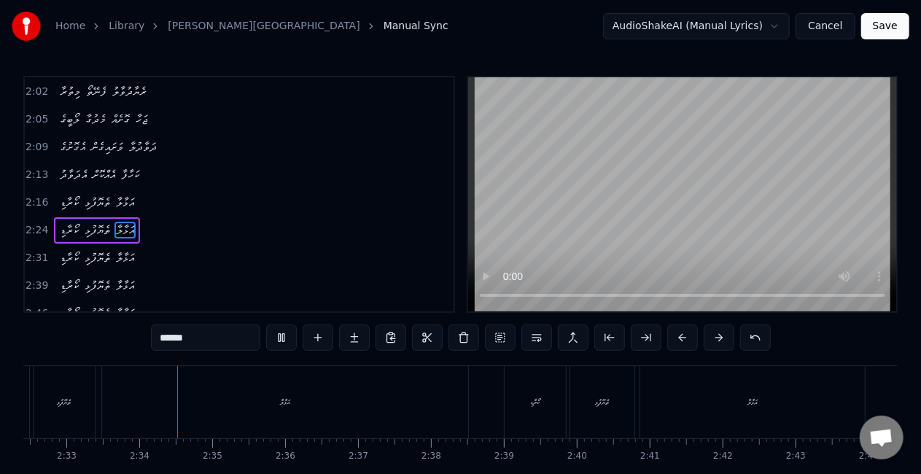
scroll to position [0, 11151]
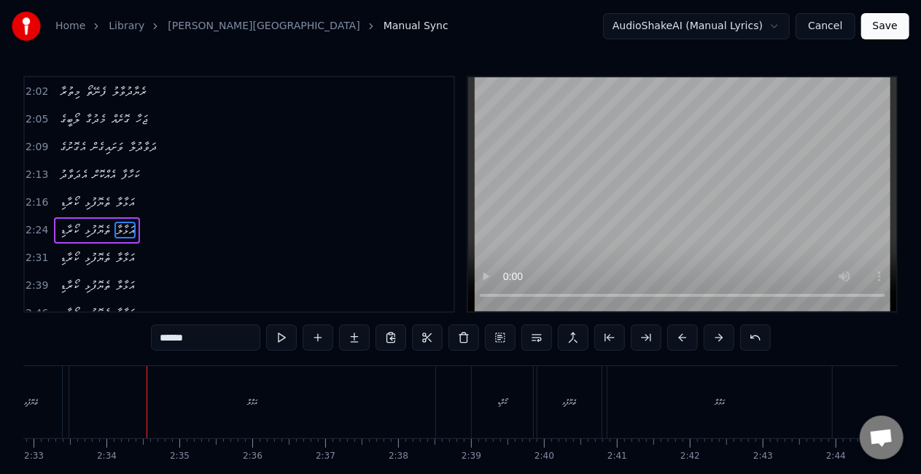
click at [341, 385] on div "އަޅާލާ" at bounding box center [252, 402] width 366 height 72
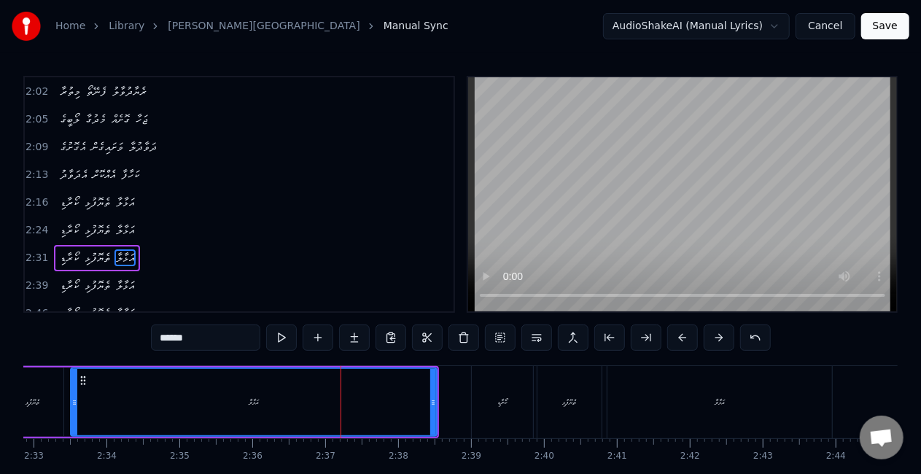
scroll to position [6, 0]
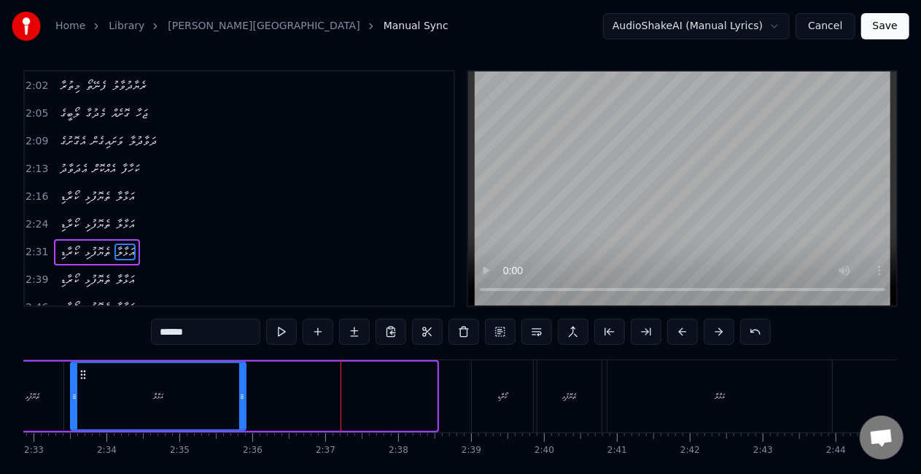
drag, startPoint x: 435, startPoint y: 408, endPoint x: 241, endPoint y: 388, distance: 195.0
click at [242, 391] on div at bounding box center [242, 396] width 6 height 66
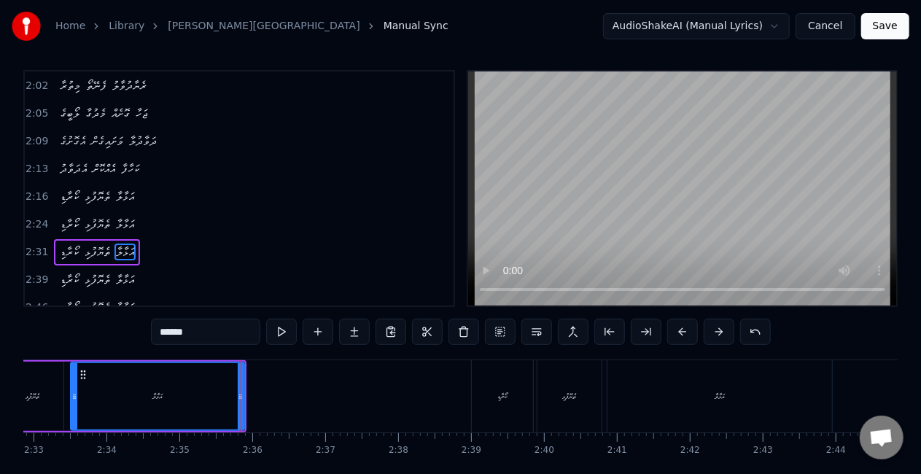
click at [101, 390] on div "އަޅާލާ" at bounding box center [157, 396] width 172 height 66
click at [284, 331] on button at bounding box center [281, 332] width 31 height 26
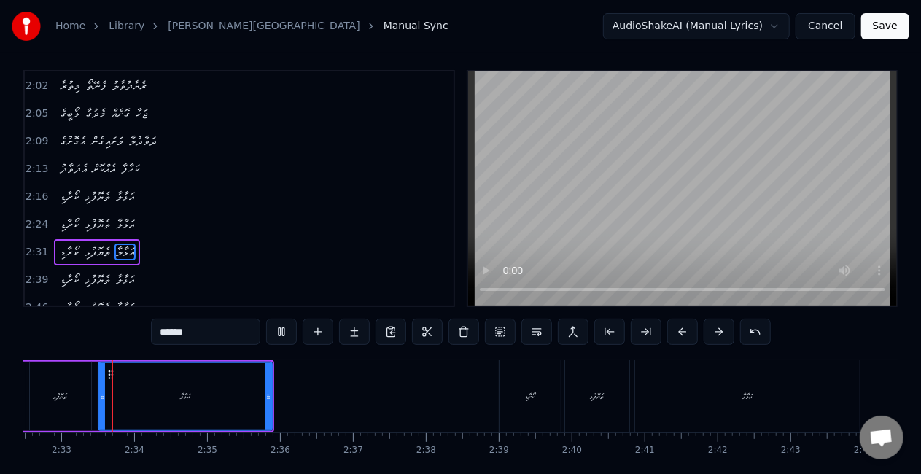
click at [284, 331] on button at bounding box center [281, 332] width 31 height 26
drag, startPoint x: 268, startPoint y: 388, endPoint x: 266, endPoint y: 337, distance: 51.1
click at [257, 386] on div at bounding box center [258, 396] width 6 height 66
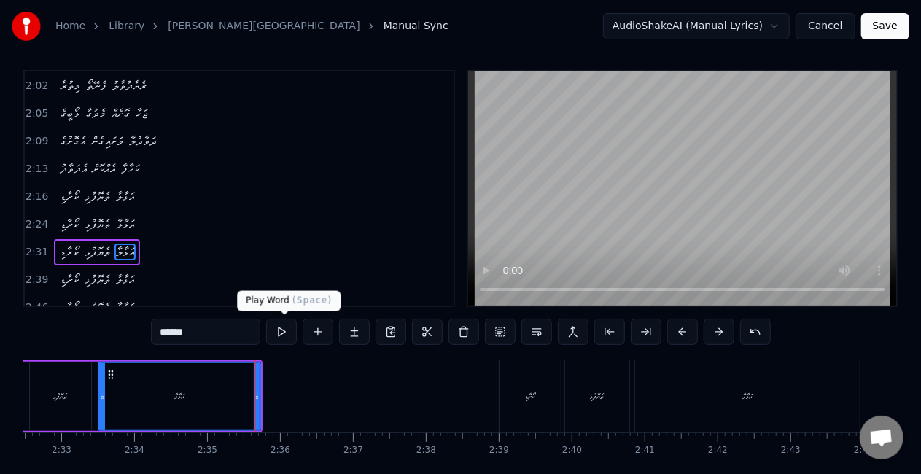
click at [282, 330] on button at bounding box center [281, 332] width 31 height 26
click at [719, 398] on div "އަޅާލާ" at bounding box center [747, 396] width 225 height 72
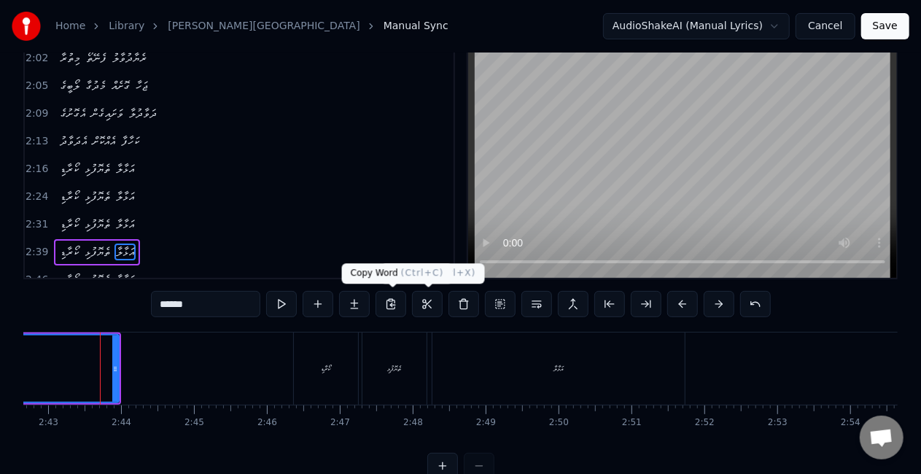
scroll to position [0, 11869]
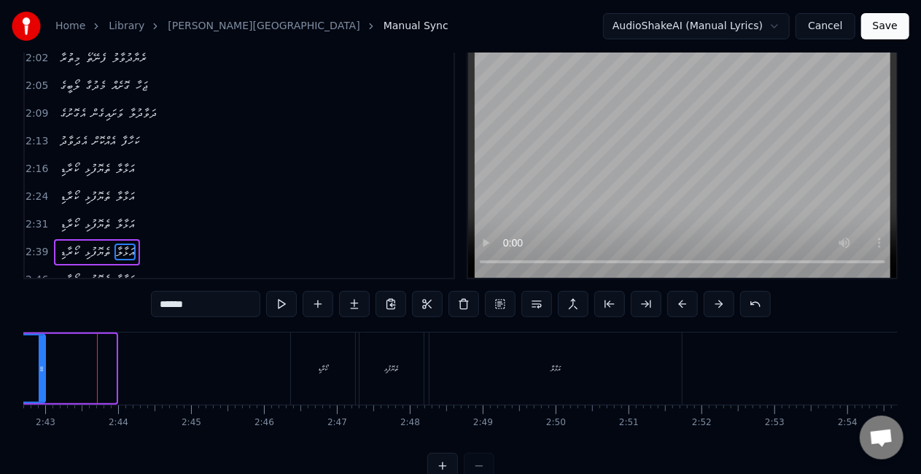
drag, startPoint x: 112, startPoint y: 379, endPoint x: 41, endPoint y: 373, distance: 71.7
click at [41, 373] on div at bounding box center [42, 369] width 6 height 66
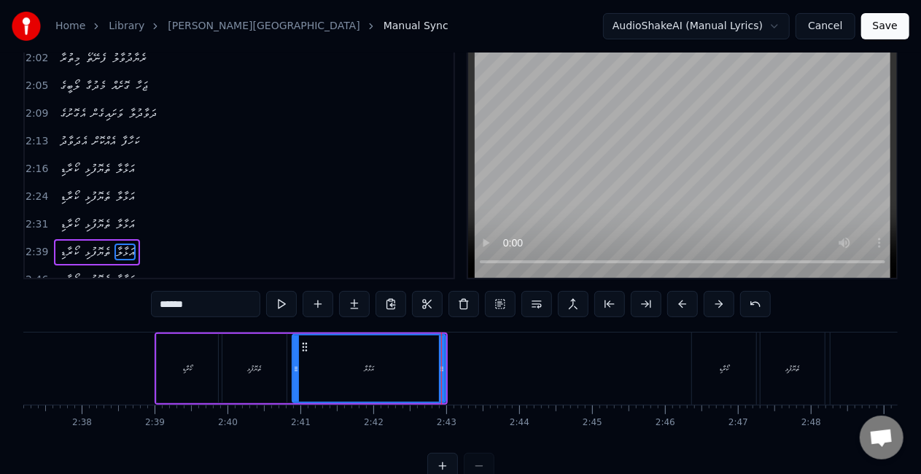
scroll to position [0, 11446]
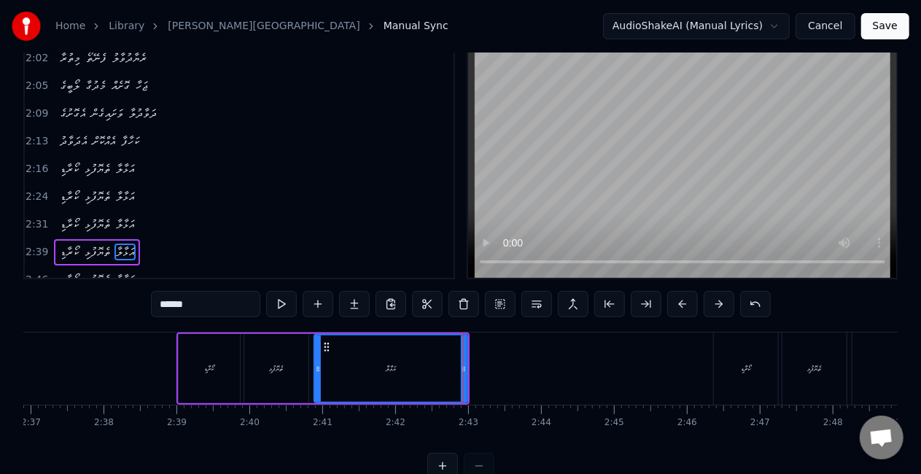
click at [462, 374] on div at bounding box center [464, 369] width 6 height 66
drag, startPoint x: 464, startPoint y: 375, endPoint x: 438, endPoint y: 373, distance: 26.4
click at [438, 373] on div at bounding box center [438, 369] width 6 height 66
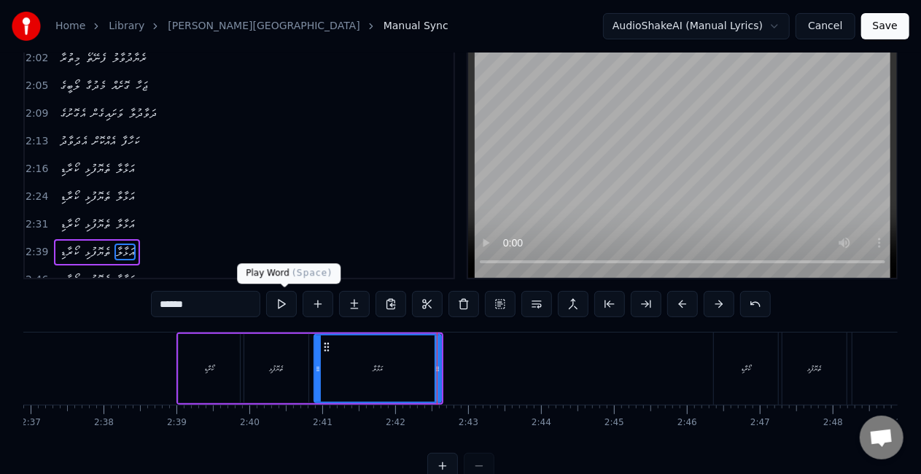
click at [285, 303] on button at bounding box center [281, 304] width 31 height 26
click at [719, 363] on div "ކޯރާޑި" at bounding box center [746, 369] width 64 height 72
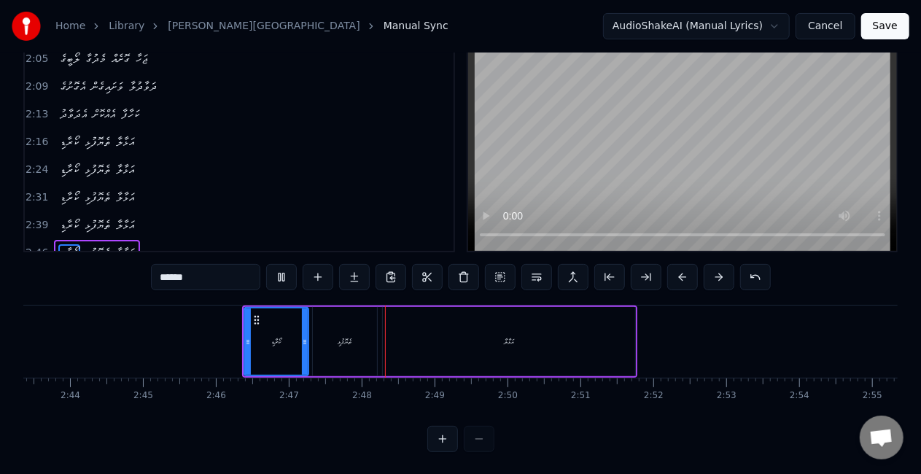
scroll to position [0, 11928]
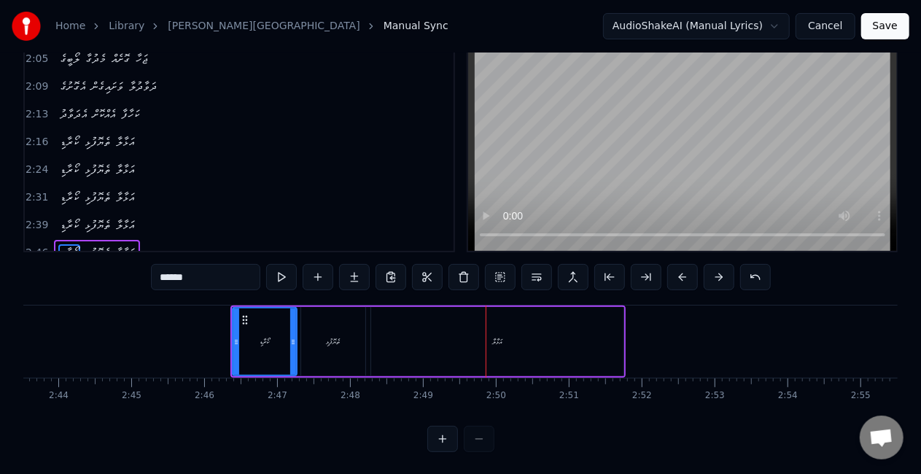
click at [584, 343] on div "އަޅާލާ" at bounding box center [497, 341] width 252 height 69
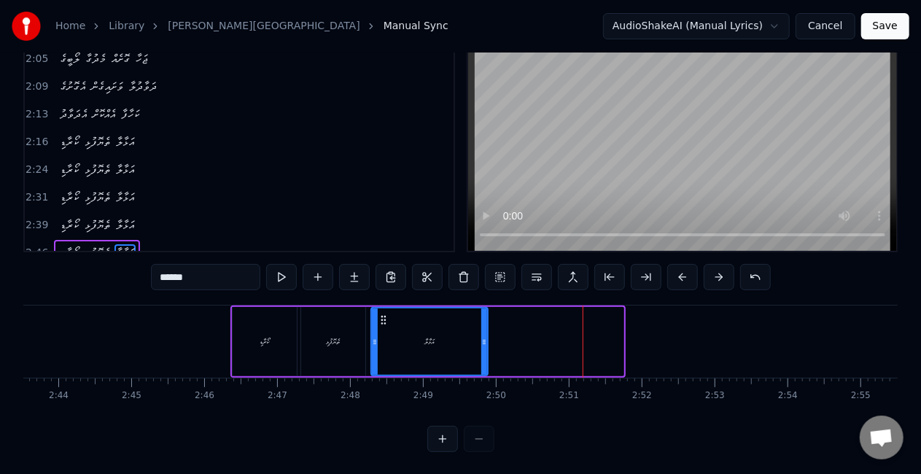
drag, startPoint x: 620, startPoint y: 355, endPoint x: 484, endPoint y: 348, distance: 135.8
click at [484, 348] on div at bounding box center [484, 342] width 6 height 66
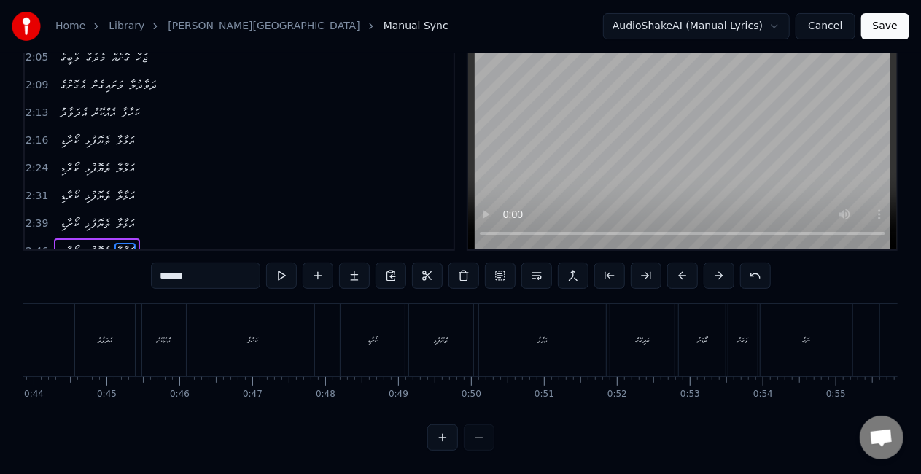
scroll to position [0, 3156]
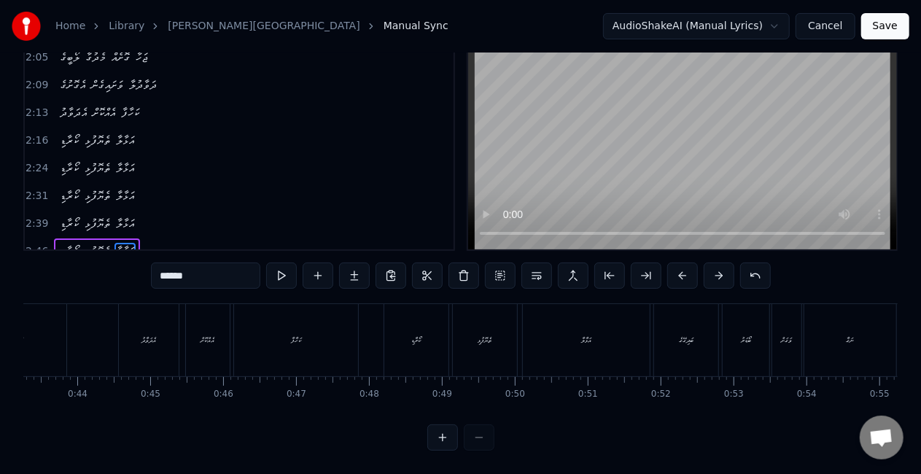
click at [284, 326] on div "ކަހާފާ" at bounding box center [296, 340] width 124 height 72
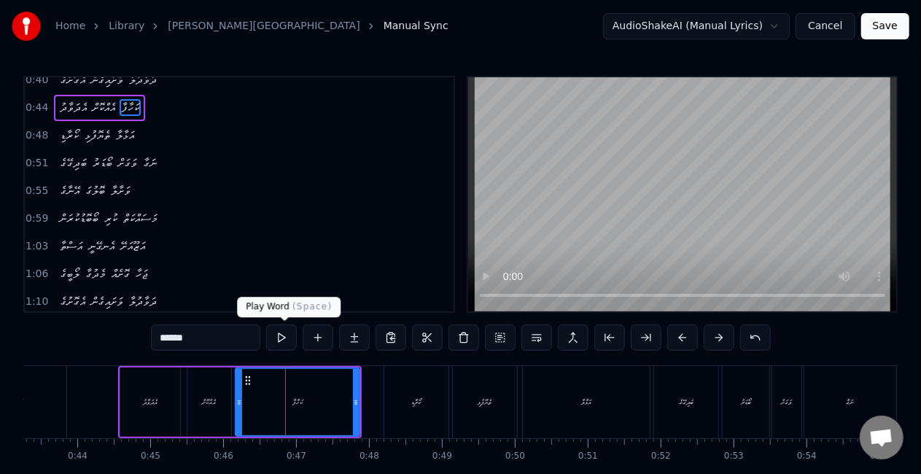
scroll to position [60, 0]
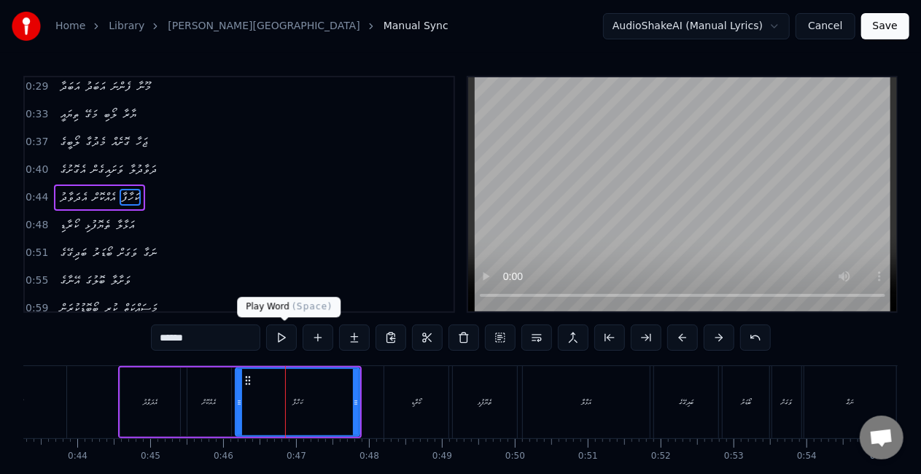
click at [287, 334] on button at bounding box center [281, 338] width 31 height 26
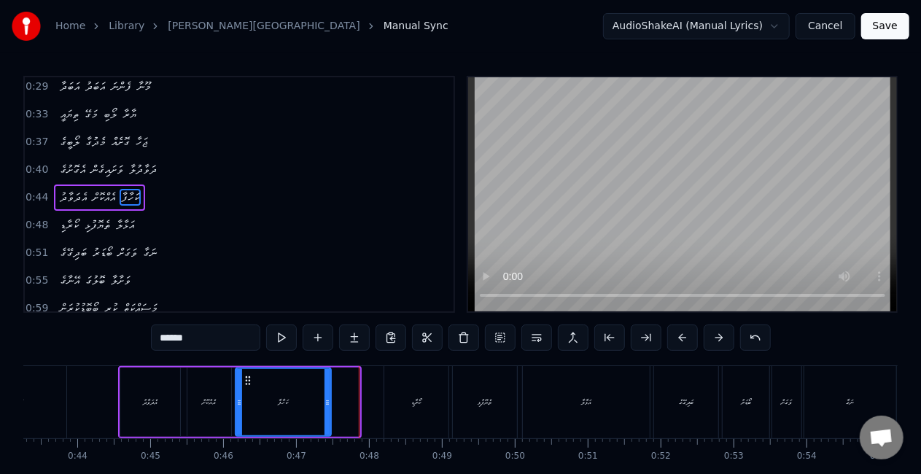
drag, startPoint x: 355, startPoint y: 404, endPoint x: 326, endPoint y: 401, distance: 28.6
click at [326, 401] on icon at bounding box center [328, 403] width 6 height 12
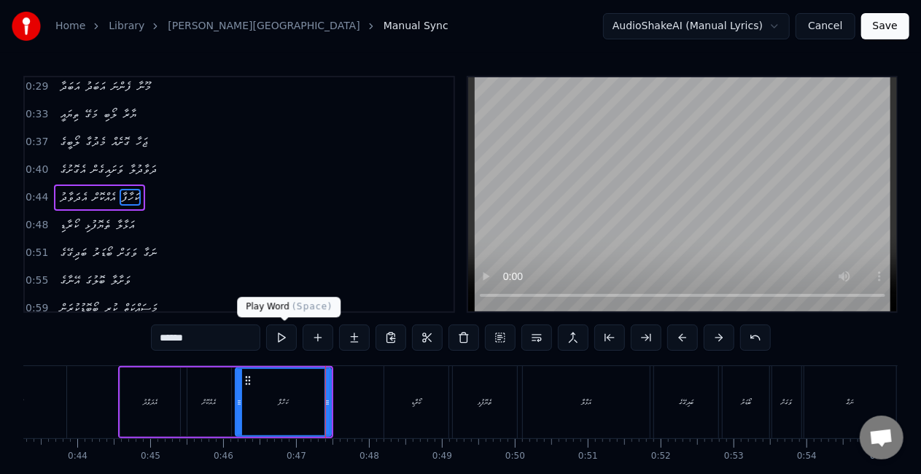
click at [282, 332] on button at bounding box center [281, 338] width 31 height 26
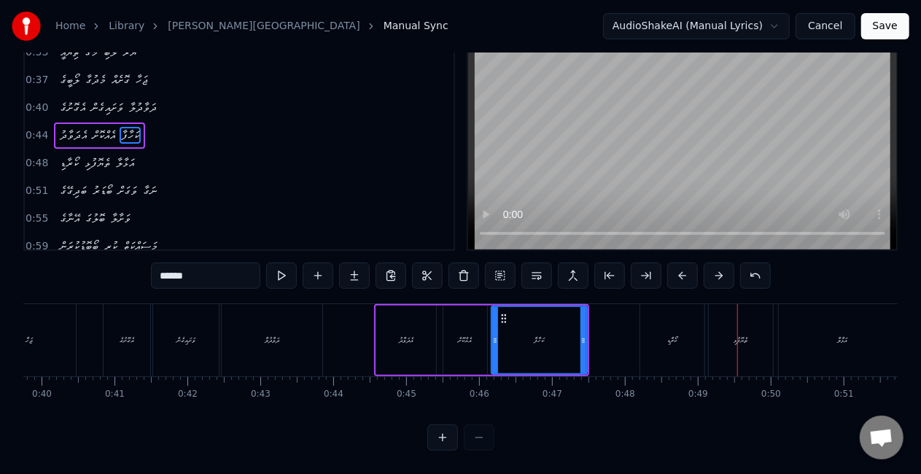
scroll to position [0, 2892]
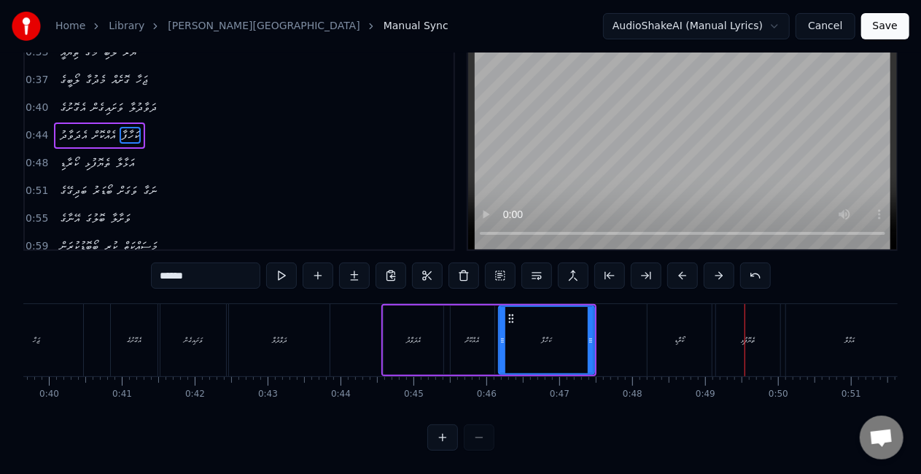
click at [247, 330] on div "ދަވާދުލާ" at bounding box center [279, 340] width 101 height 72
type input "********"
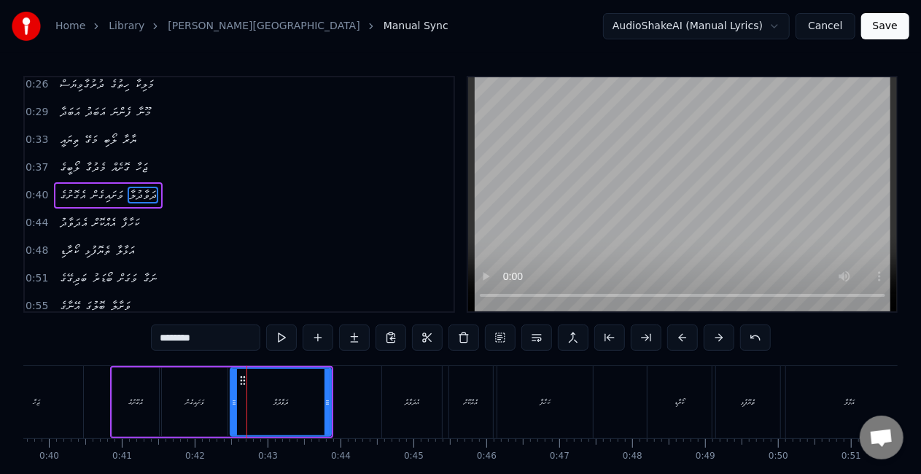
scroll to position [32, 0]
click at [284, 338] on button at bounding box center [281, 338] width 31 height 26
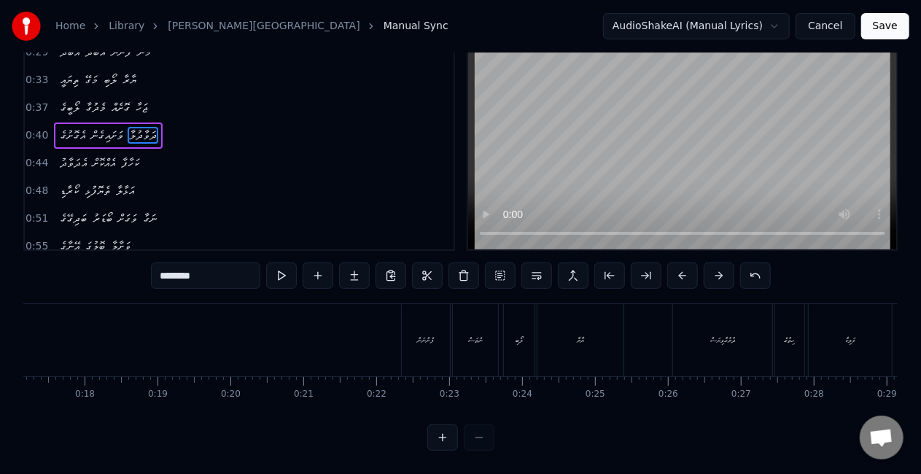
scroll to position [0, 1179]
click at [876, 26] on button "Save" at bounding box center [886, 26] width 48 height 26
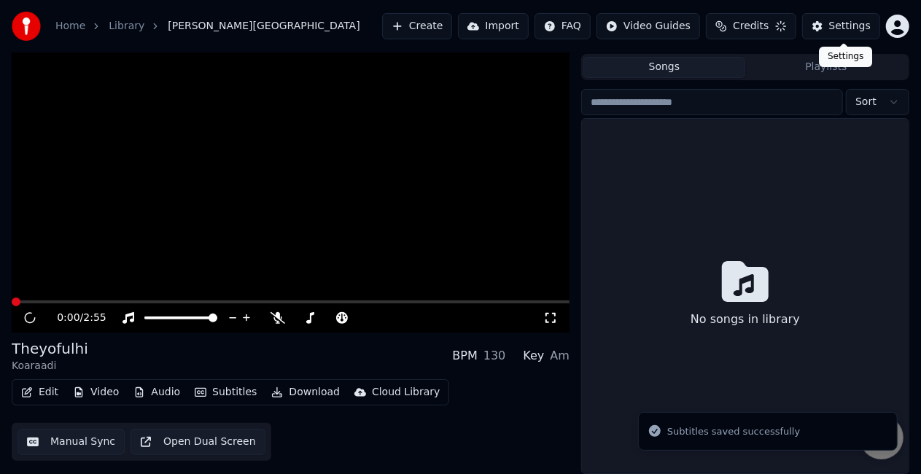
scroll to position [33, 0]
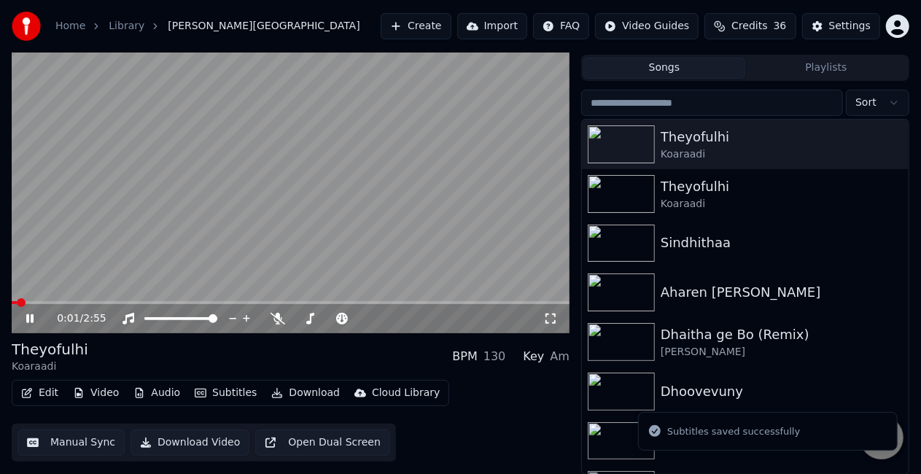
click at [38, 301] on video at bounding box center [291, 177] width 558 height 314
click at [39, 302] on span at bounding box center [291, 302] width 558 height 3
click at [123, 266] on video at bounding box center [291, 177] width 558 height 314
click at [89, 302] on span at bounding box center [291, 302] width 558 height 3
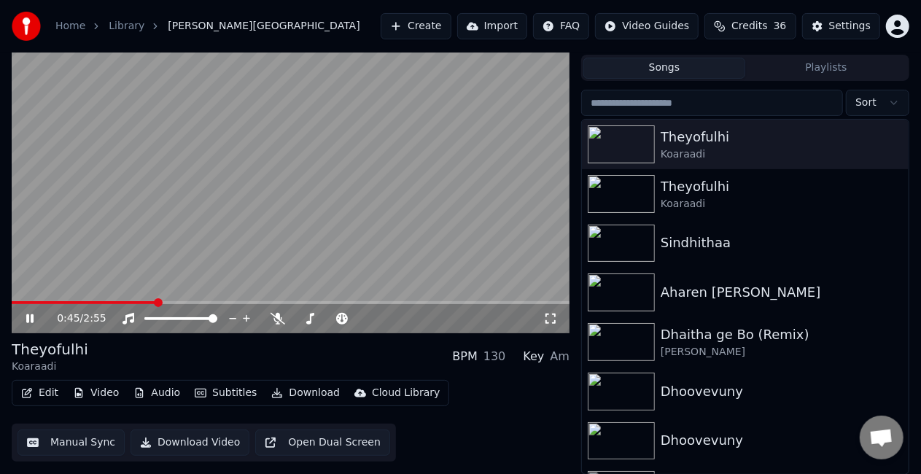
click at [267, 228] on video at bounding box center [291, 177] width 558 height 314
click at [197, 441] on button "Download Video" at bounding box center [190, 443] width 119 height 26
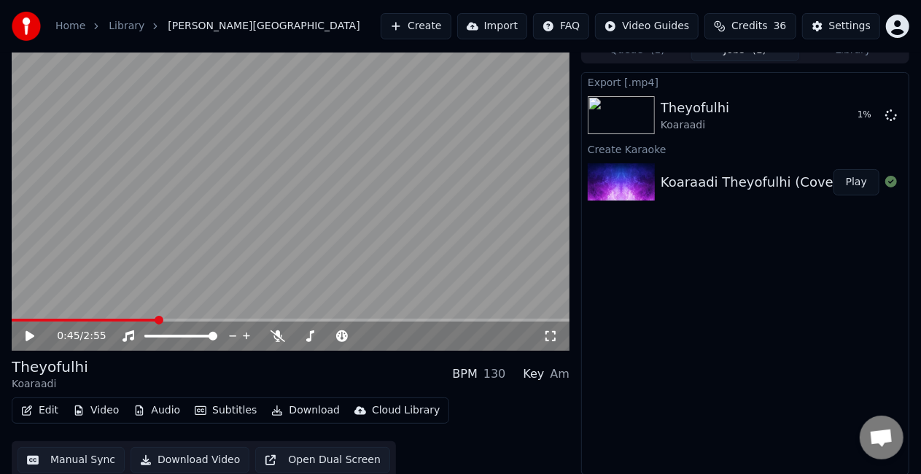
scroll to position [20, 0]
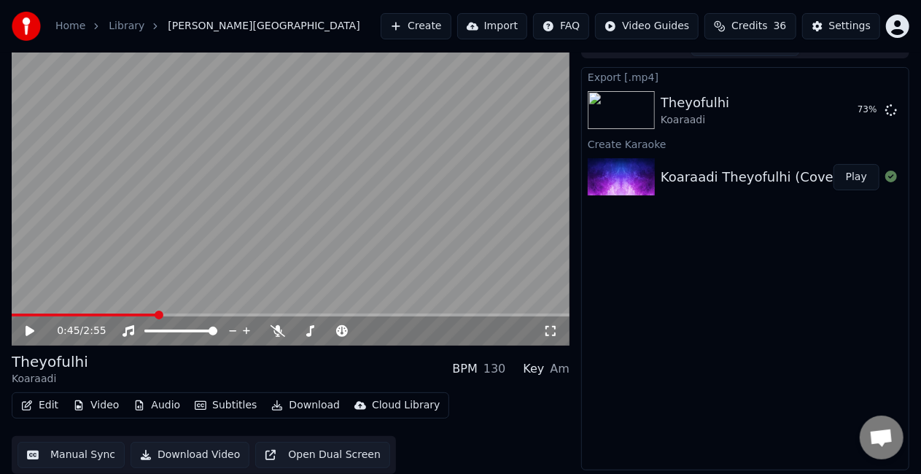
click at [181, 184] on video at bounding box center [291, 189] width 558 height 314
click at [324, 169] on video at bounding box center [291, 189] width 558 height 314
